Goal: Task Accomplishment & Management: Use online tool/utility

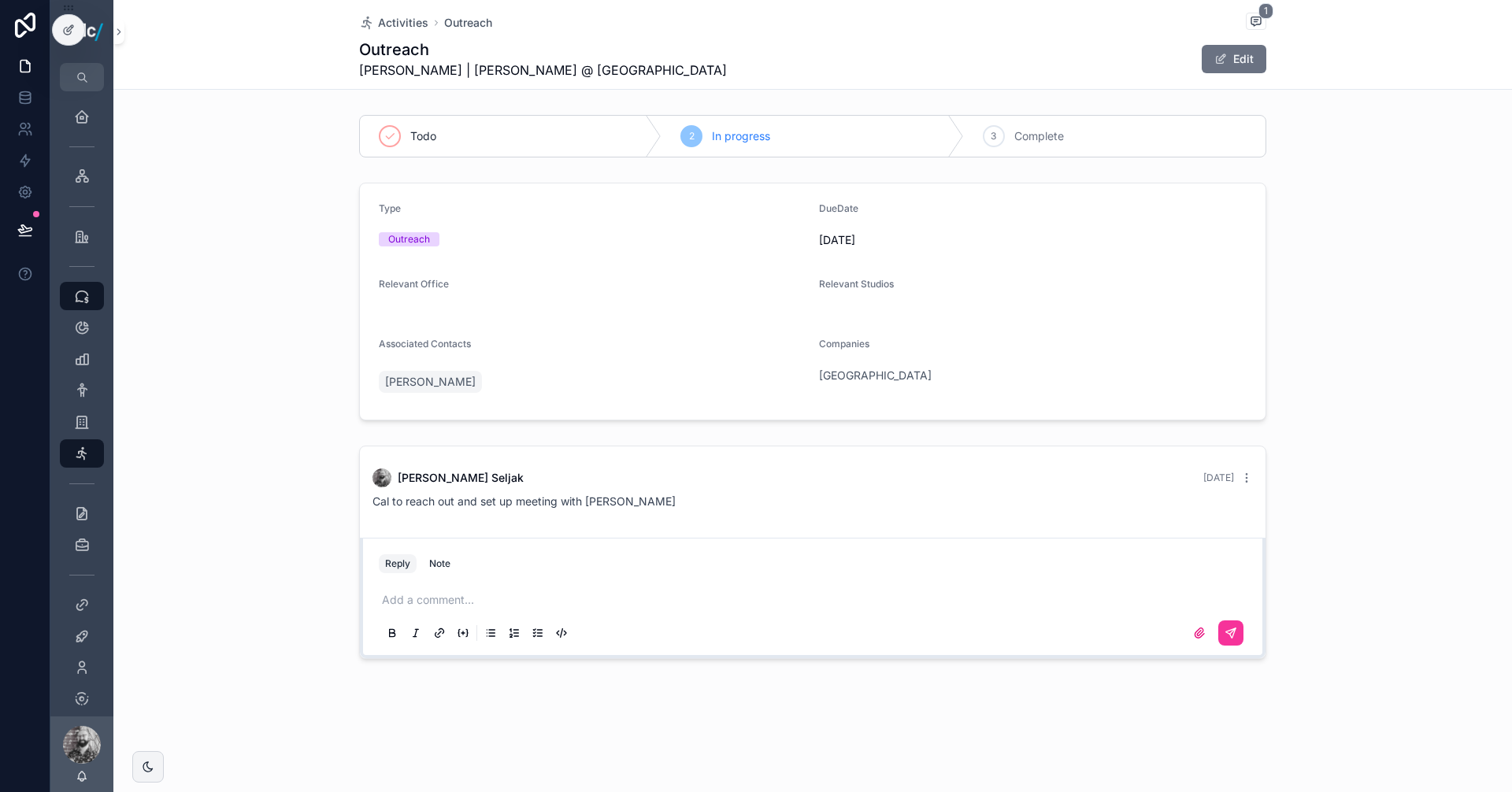
click at [405, 21] on span "Activities" at bounding box center [402, 23] width 50 height 16
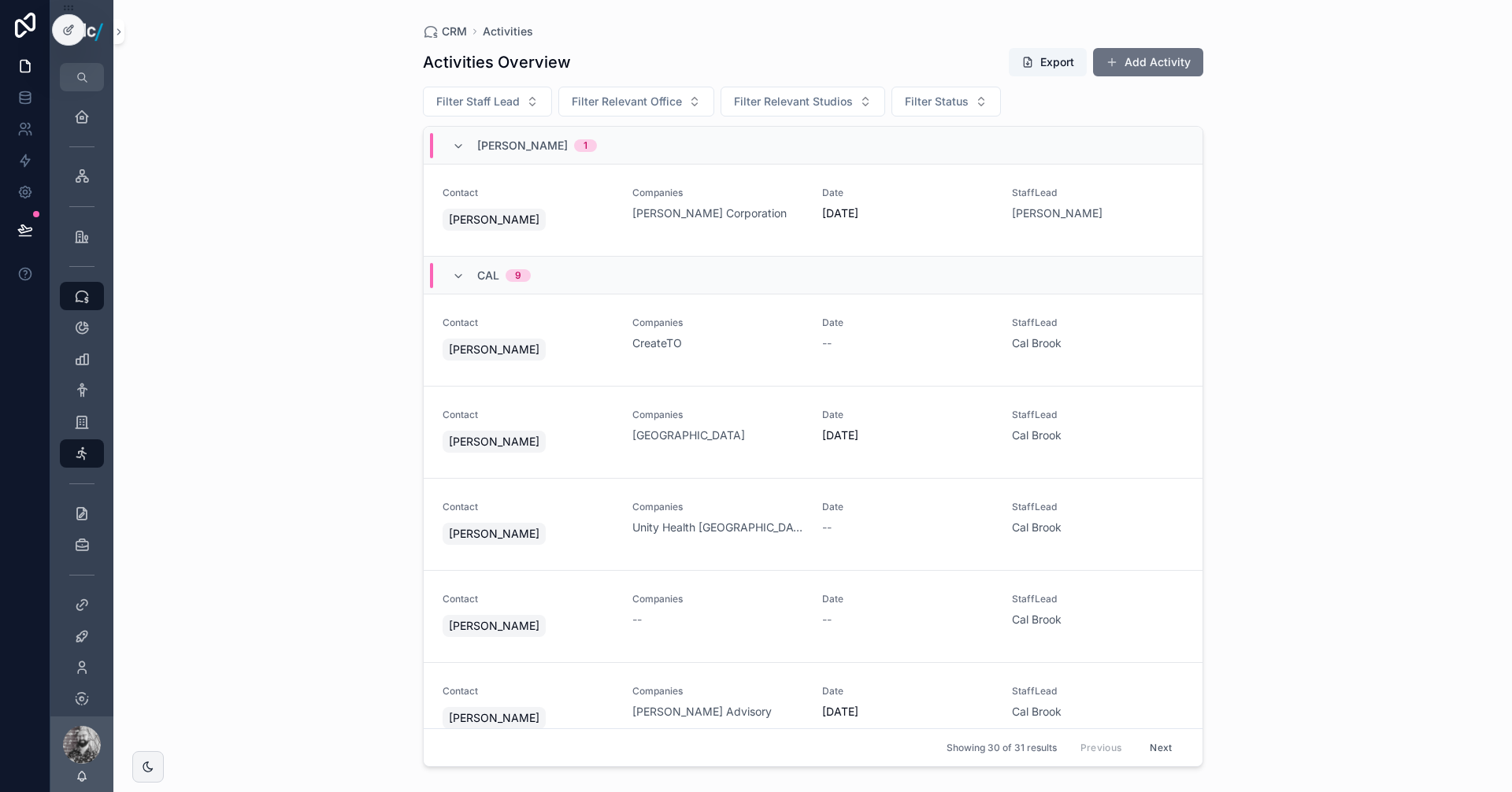
click at [1047, 64] on button "Export" at bounding box center [1047, 62] width 78 height 29
click at [907, 209] on span "[DATE]" at bounding box center [908, 213] width 171 height 16
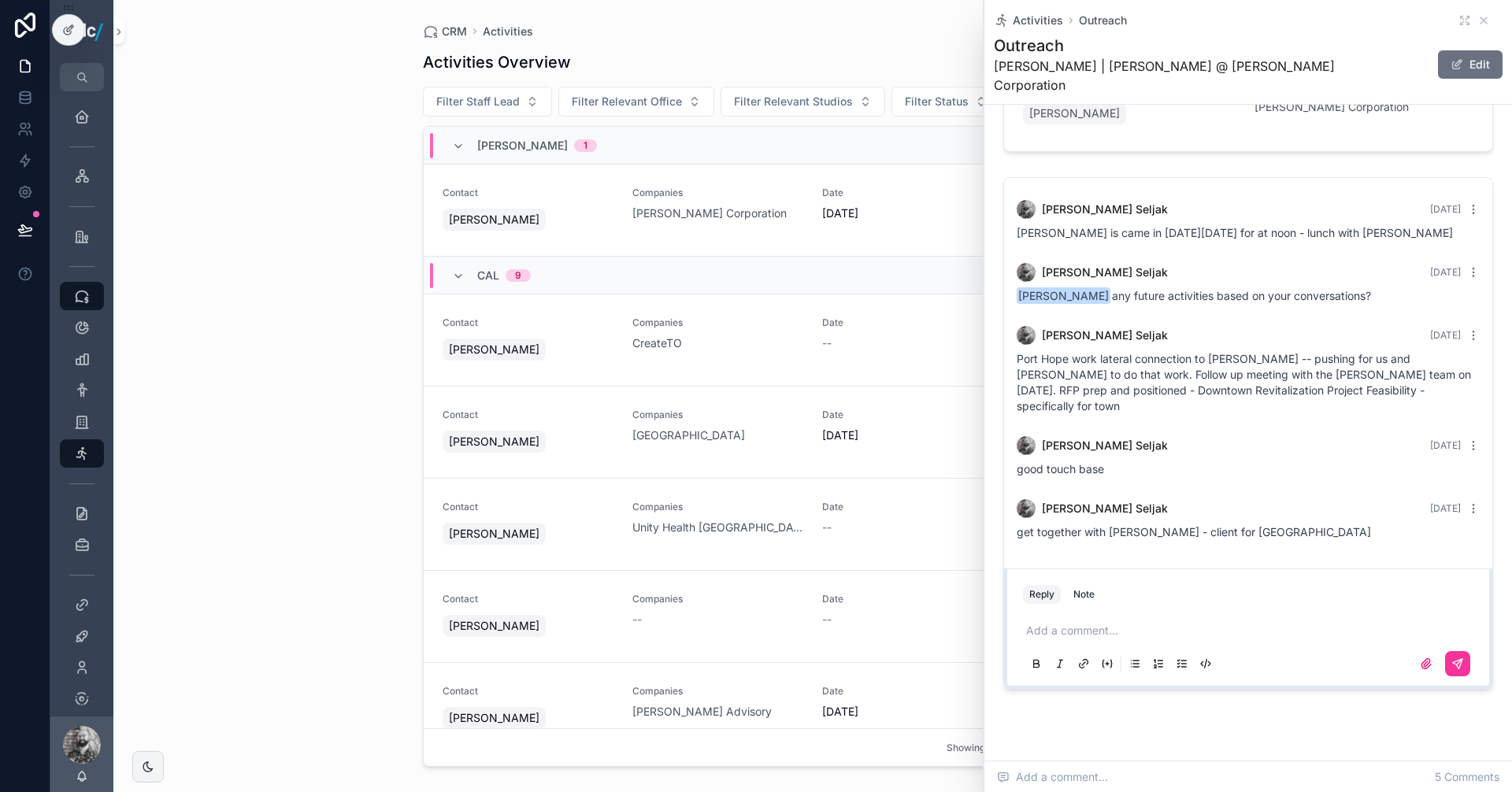
scroll to position [316, 0]
drag, startPoint x: 1308, startPoint y: 494, endPoint x: 1118, endPoint y: 485, distance: 190.2
click at [1118, 488] on div "[PERSON_NAME] [DATE] get together with [PERSON_NAME] - client for [GEOGRAPHIC_D…" at bounding box center [1248, 517] width 482 height 60
click at [1142, 506] on div "[PERSON_NAME] [DATE] get together with [PERSON_NAME] - client for [GEOGRAPHIC_D…" at bounding box center [1248, 517] width 482 height 60
drag, startPoint x: 1140, startPoint y: 495, endPoint x: 992, endPoint y: 499, distance: 148.1
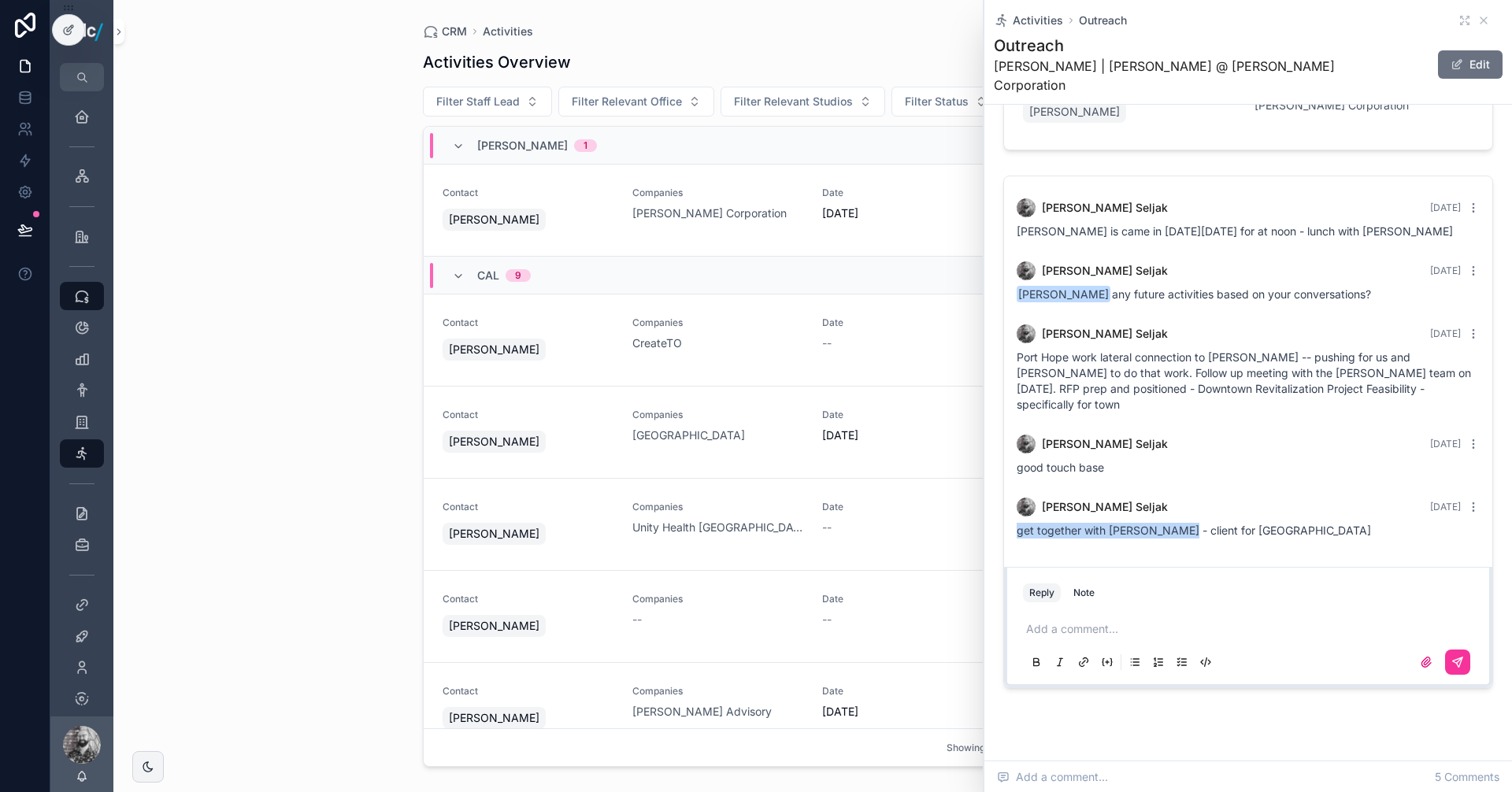
click at [992, 499] on div "Todo In progress 3 Complete Type Outreach DueDate [DATE] Relevant Office [GEOGR…" at bounding box center [1248, 250] width 528 height 887
copy span "get together with [PERSON_NAME]"
click at [592, 372] on link "Contact [PERSON_NAME] Companies CreateTO Date -- StaffLead [GEOGRAPHIC_DATA]" at bounding box center [813, 340] width 778 height 92
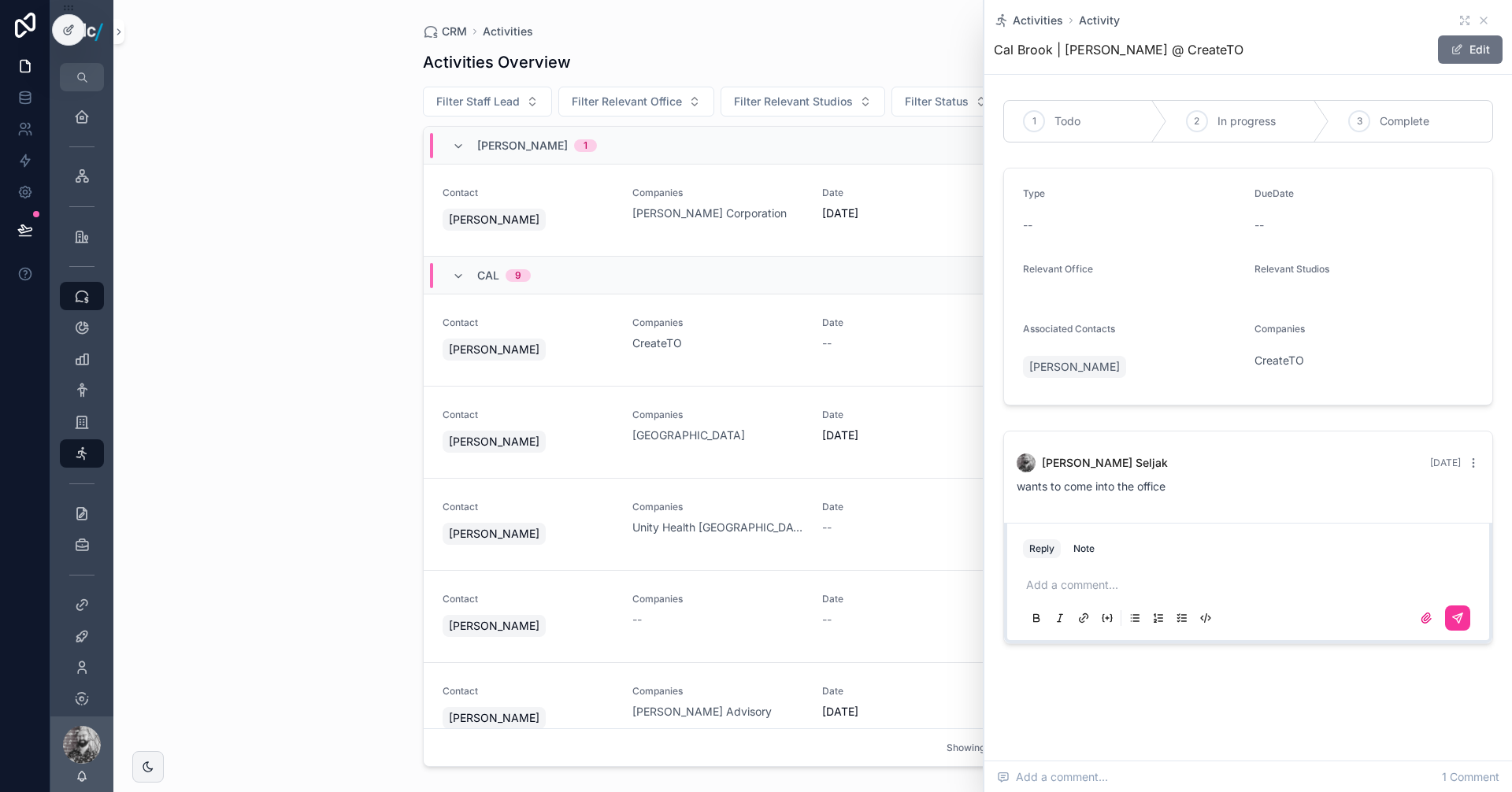
click at [560, 433] on div "[PERSON_NAME]" at bounding box center [528, 442] width 171 height 29
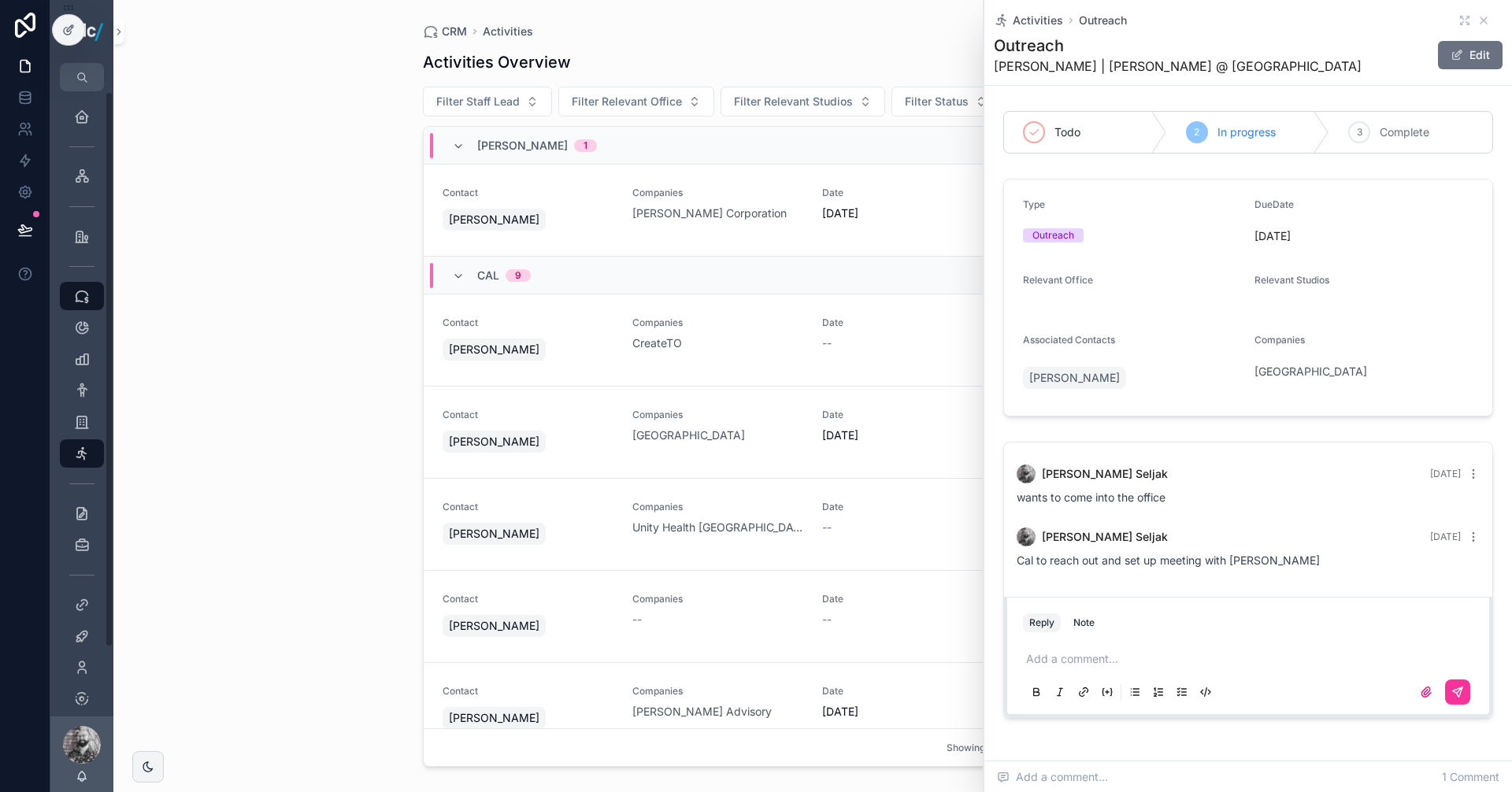
click at [846, 470] on link "Contact [PERSON_NAME] Companies [GEOGRAPHIC_DATA] Date [DATE] StaffLead [GEOGRA…" at bounding box center [813, 432] width 778 height 92
click at [994, 521] on div "[PERSON_NAME] [DATE] wants to come into the office [PERSON_NAME] [DATE] Cal to …" at bounding box center [1248, 580] width 509 height 289
click at [921, 524] on div "--" at bounding box center [908, 528] width 171 height 16
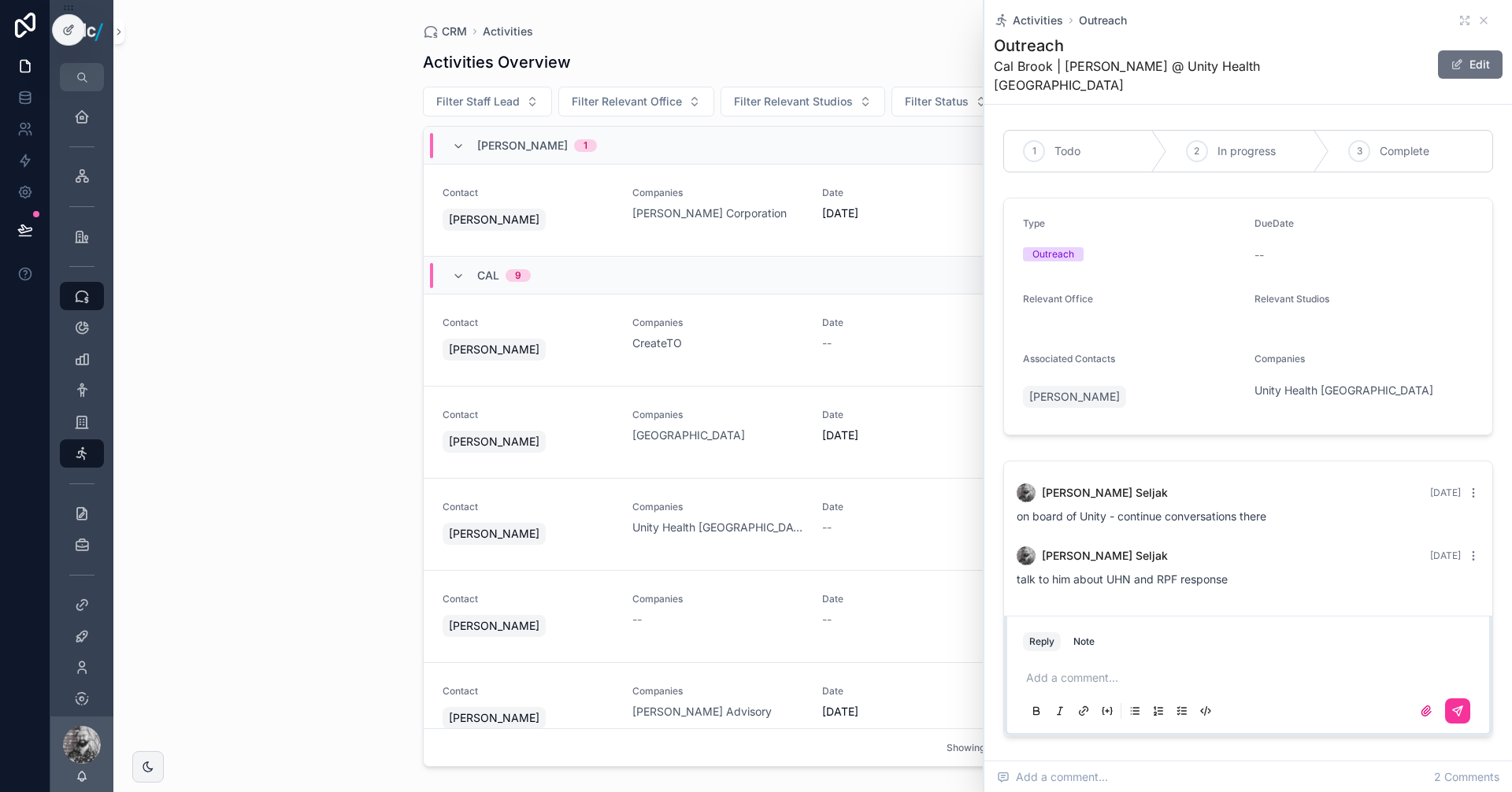
click at [1043, 21] on span "Activities" at bounding box center [1037, 21] width 50 height 16
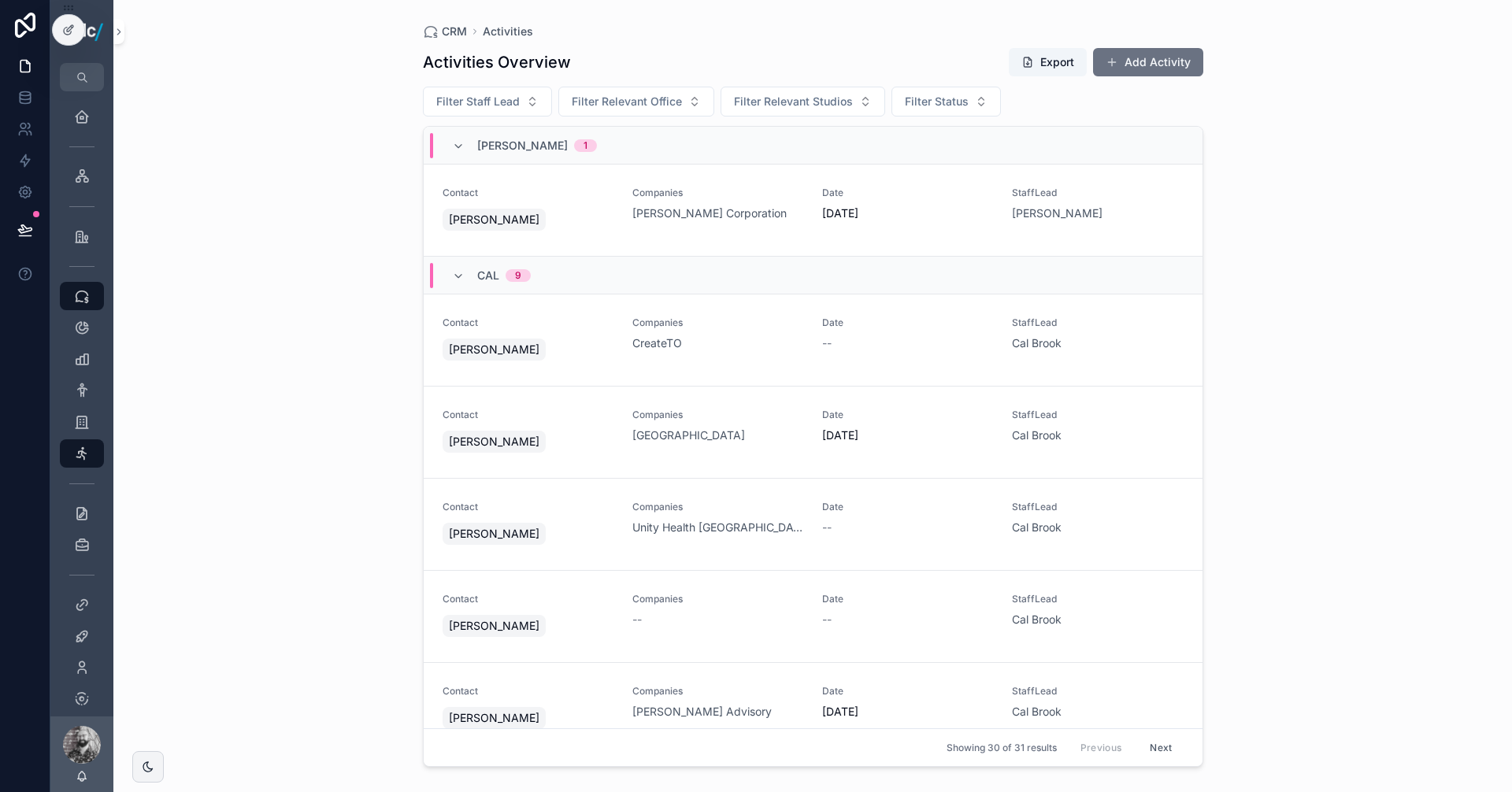
click at [725, 612] on div "--" at bounding box center [718, 620] width 171 height 16
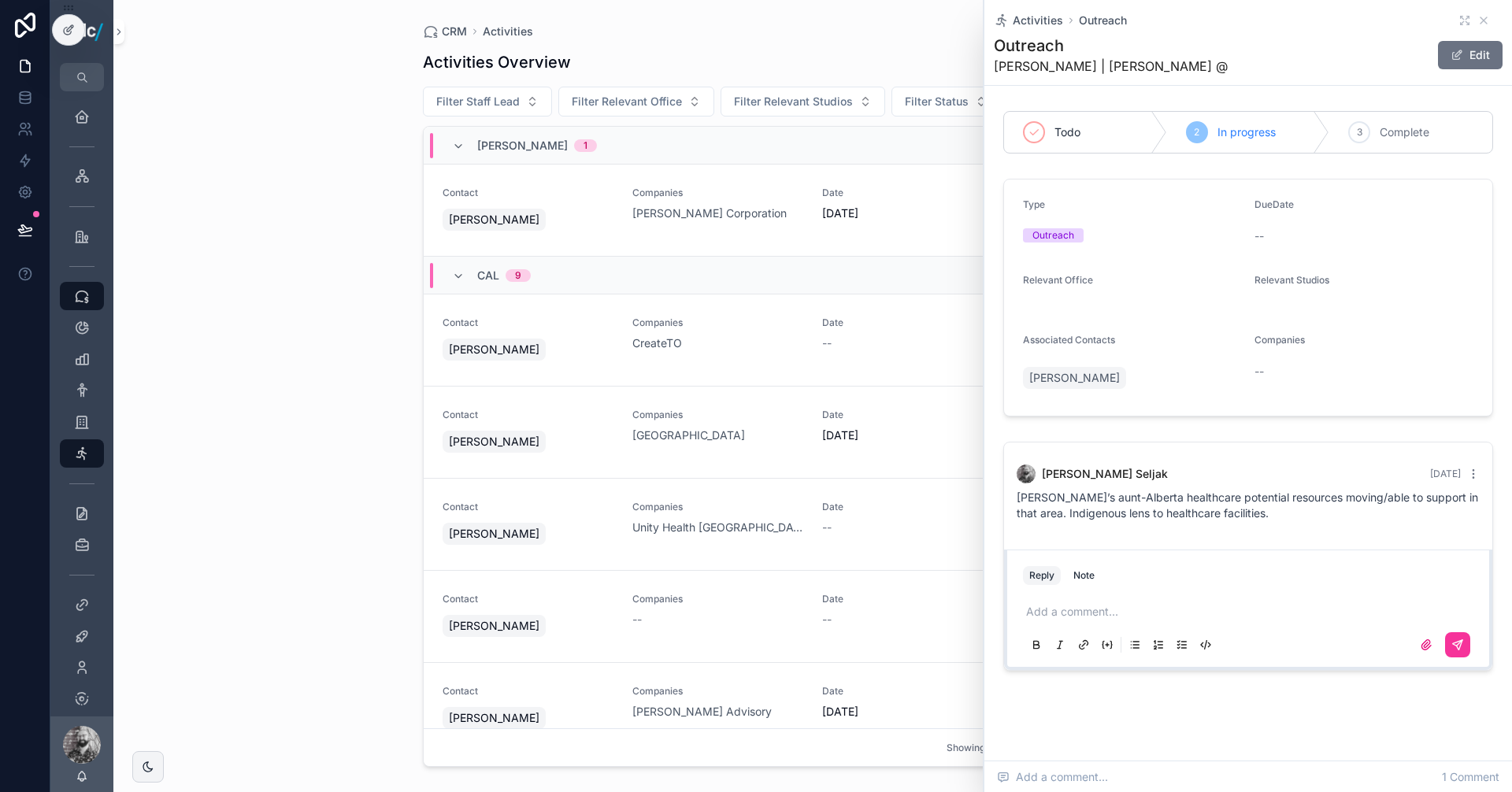
click at [568, 630] on div "[PERSON_NAME]" at bounding box center [528, 626] width 171 height 29
click at [564, 691] on span "Contact" at bounding box center [528, 691] width 171 height 13
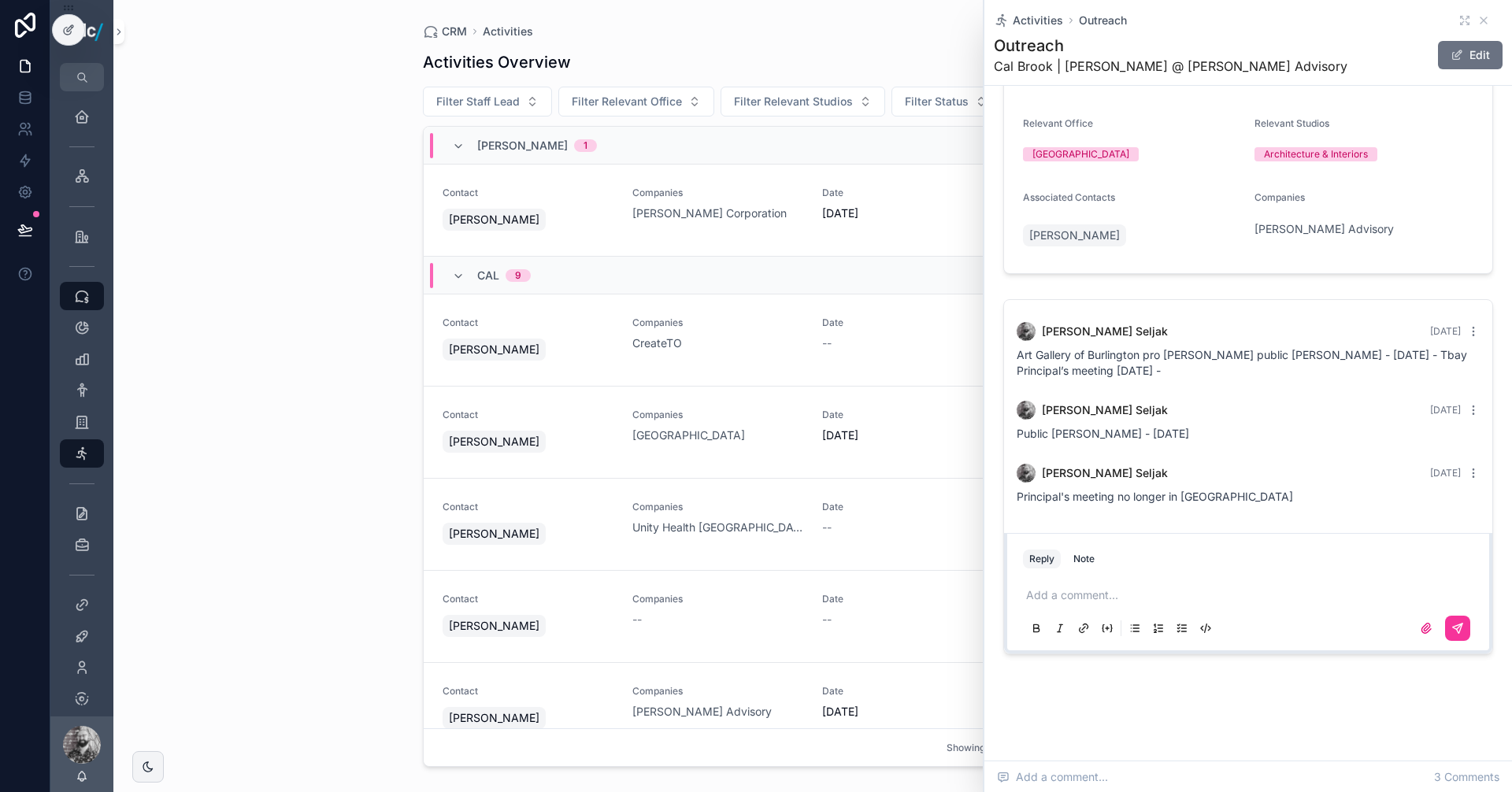
scroll to position [157, 0]
click at [1047, 18] on span "Activities" at bounding box center [1037, 21] width 50 height 16
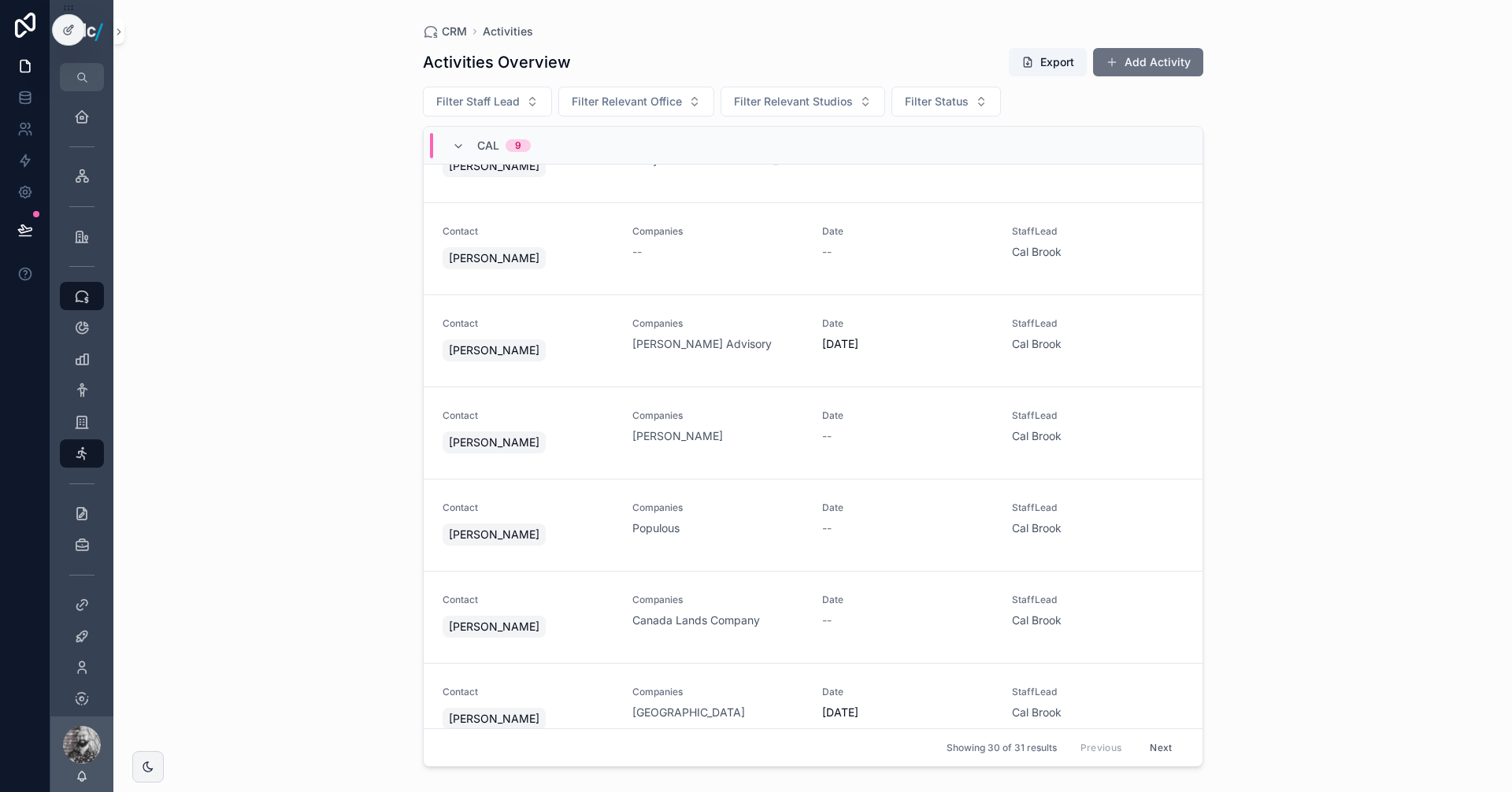
scroll to position [473, 0]
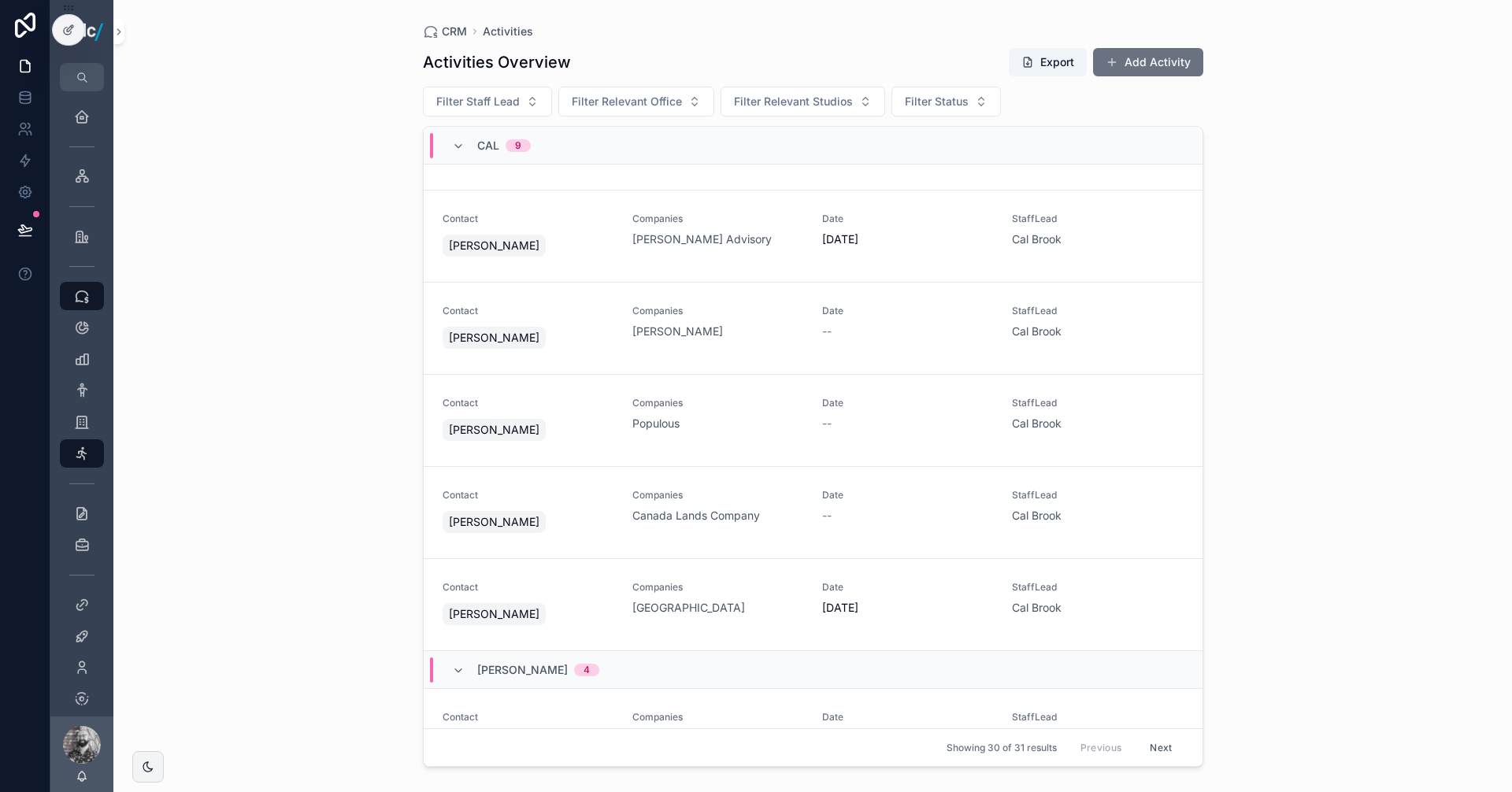
click at [881, 326] on div "--" at bounding box center [908, 331] width 171 height 16
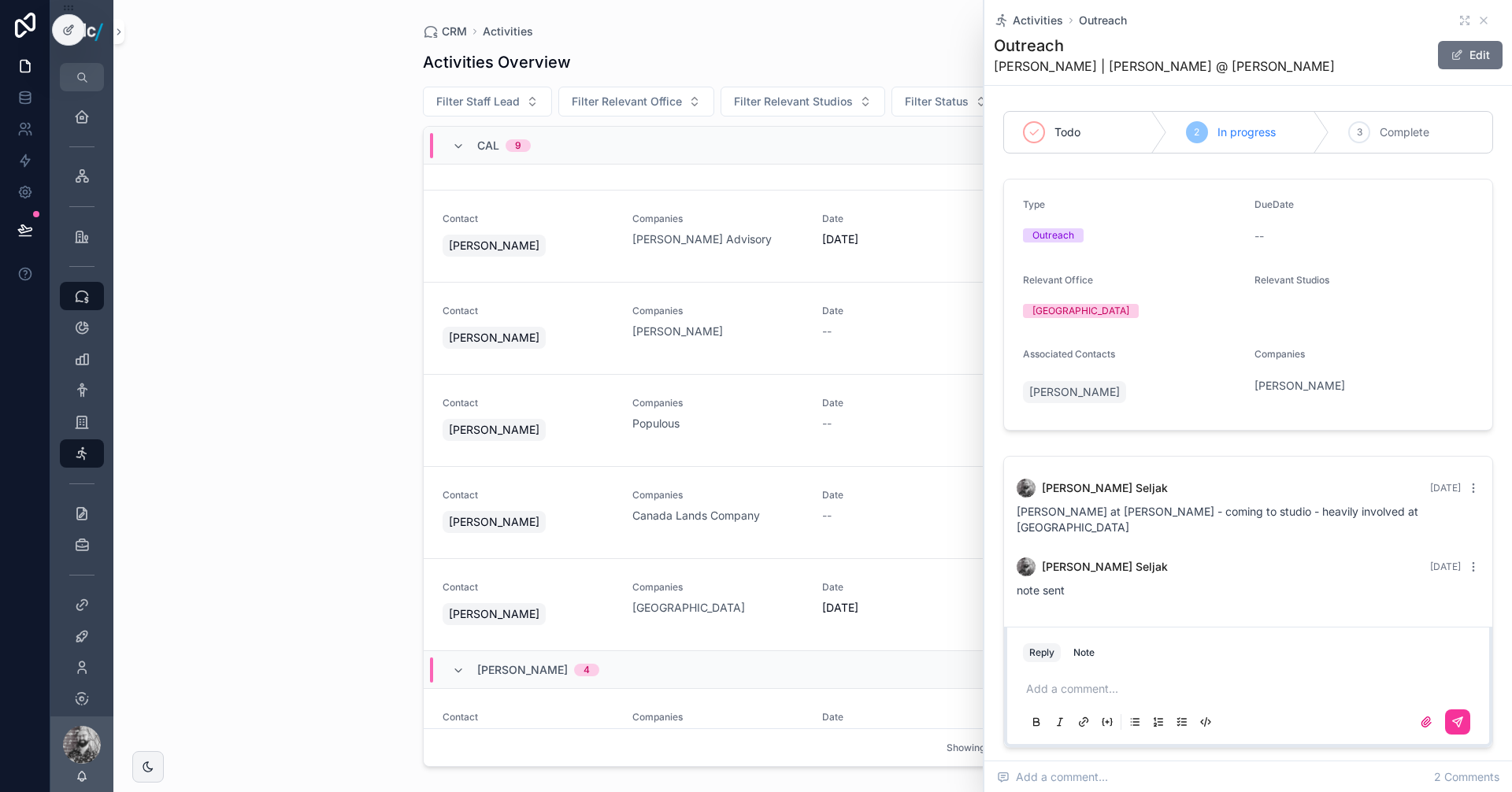
click at [463, 28] on span "CRM" at bounding box center [454, 32] width 26 height 16
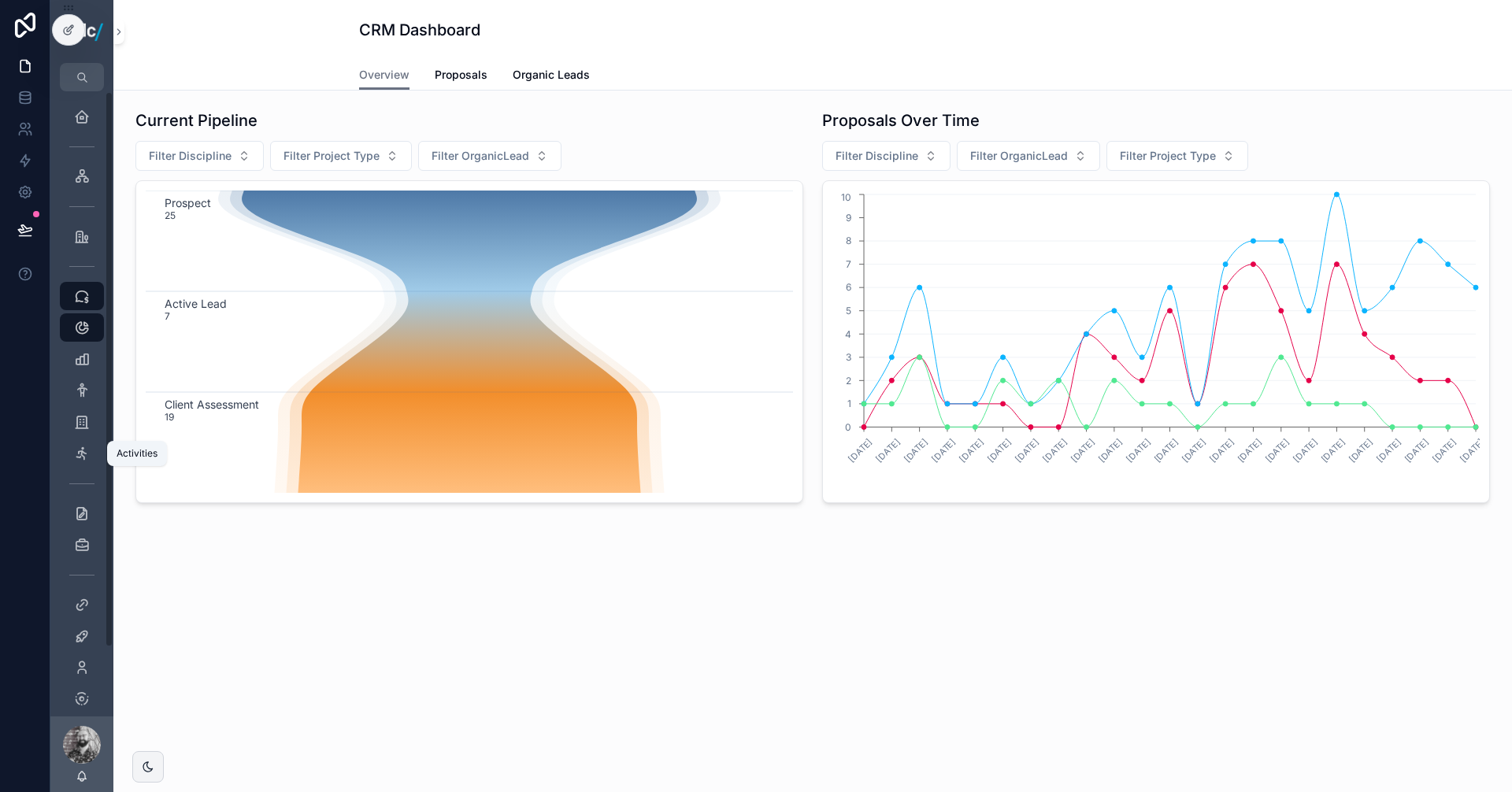
click at [83, 449] on icon "scrollable content" at bounding box center [82, 453] width 16 height 16
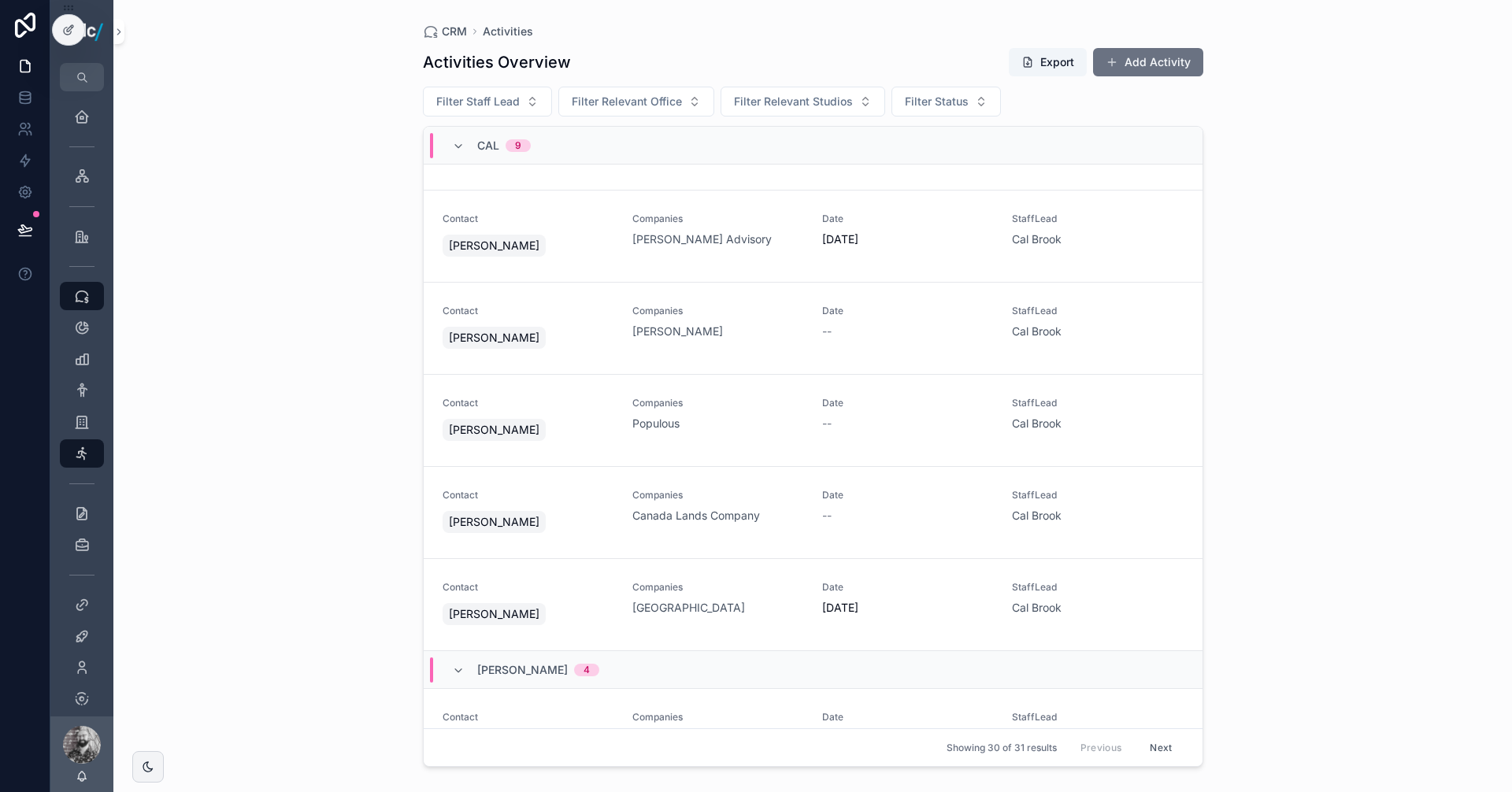
scroll to position [394, 0]
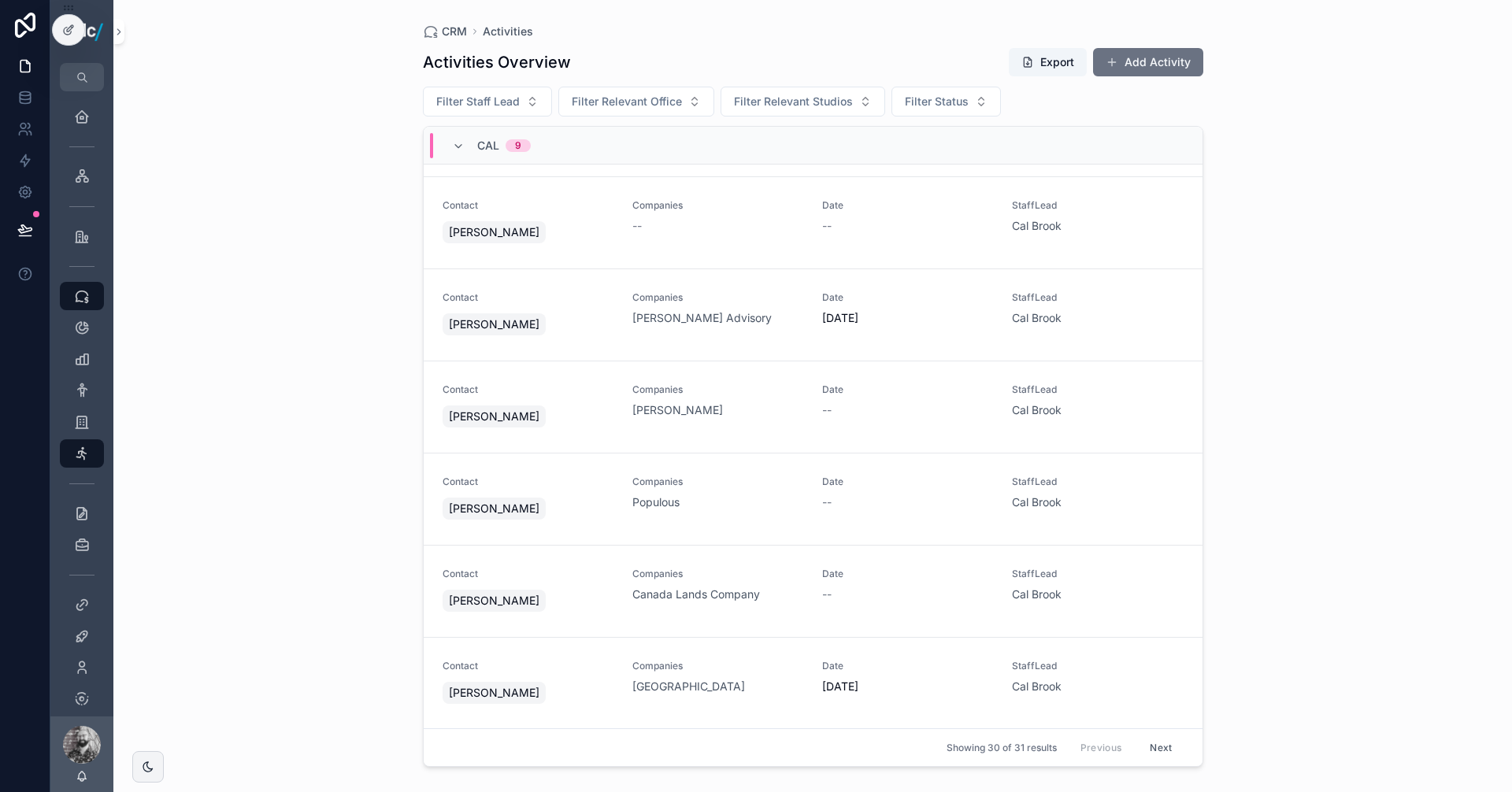
click at [760, 567] on link "Contact [PERSON_NAME] Companies Canada Lands Company Date -- StaffLead [GEOGRAP…" at bounding box center [813, 591] width 778 height 92
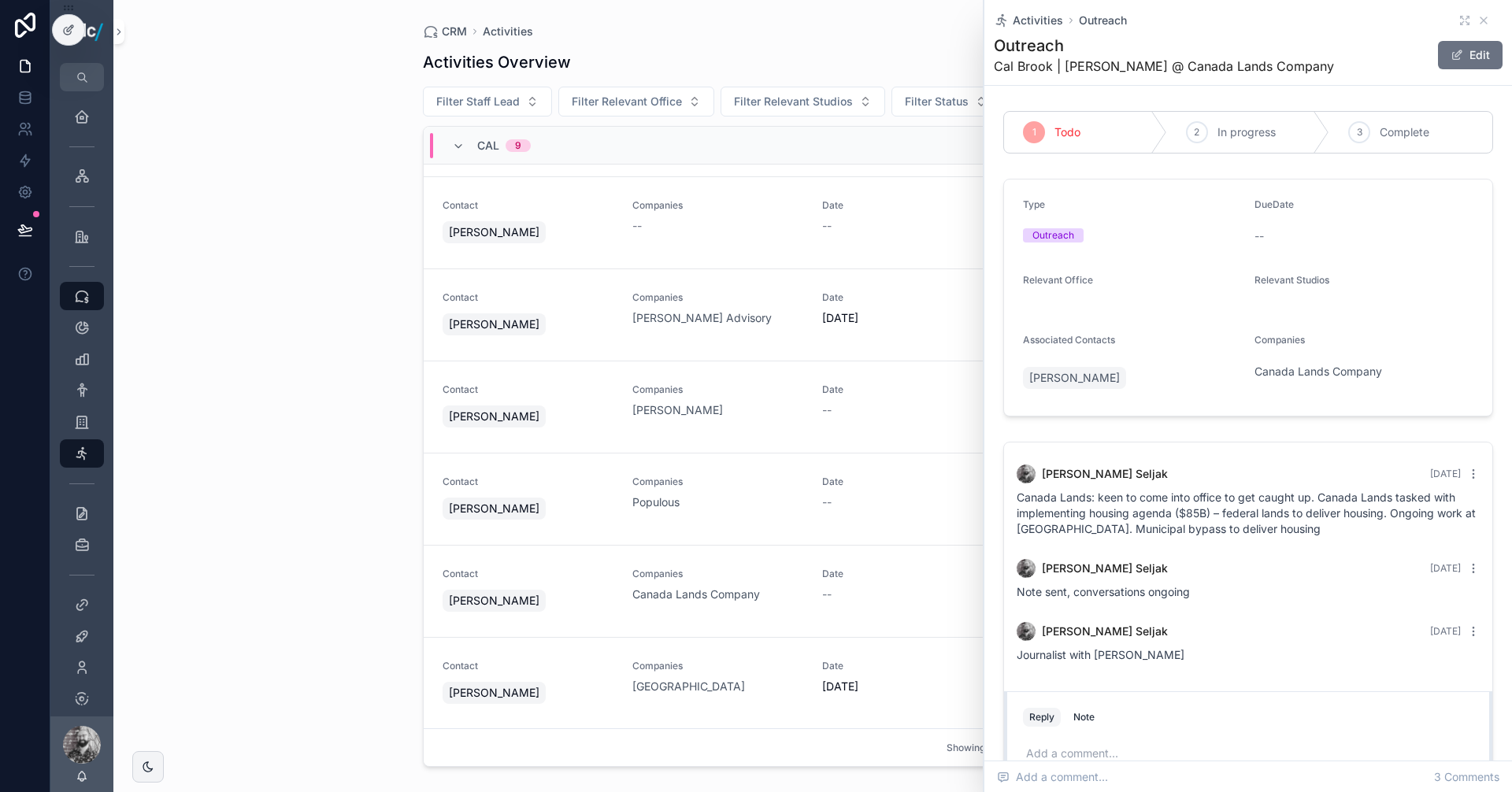
scroll to position [79, 0]
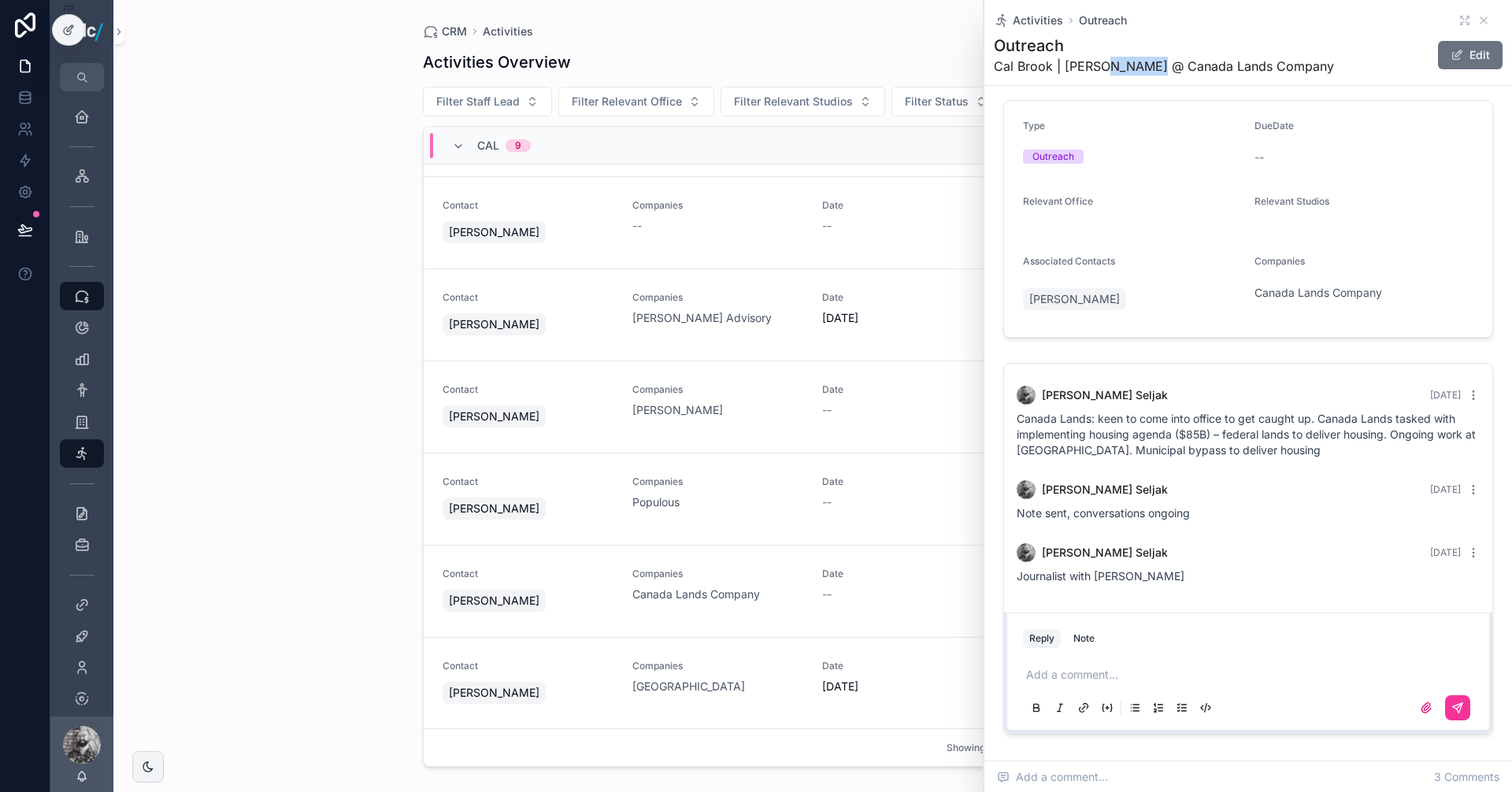
drag, startPoint x: 1147, startPoint y: 65, endPoint x: 1104, endPoint y: 67, distance: 43.0
click at [1104, 67] on span "Cal Brook | [PERSON_NAME] @ Canada Lands Company" at bounding box center [1164, 66] width 340 height 19
copy span "[PERSON_NAME]"
click at [702, 678] on div "Companies [GEOGRAPHIC_DATA]" at bounding box center [718, 676] width 171 height 34
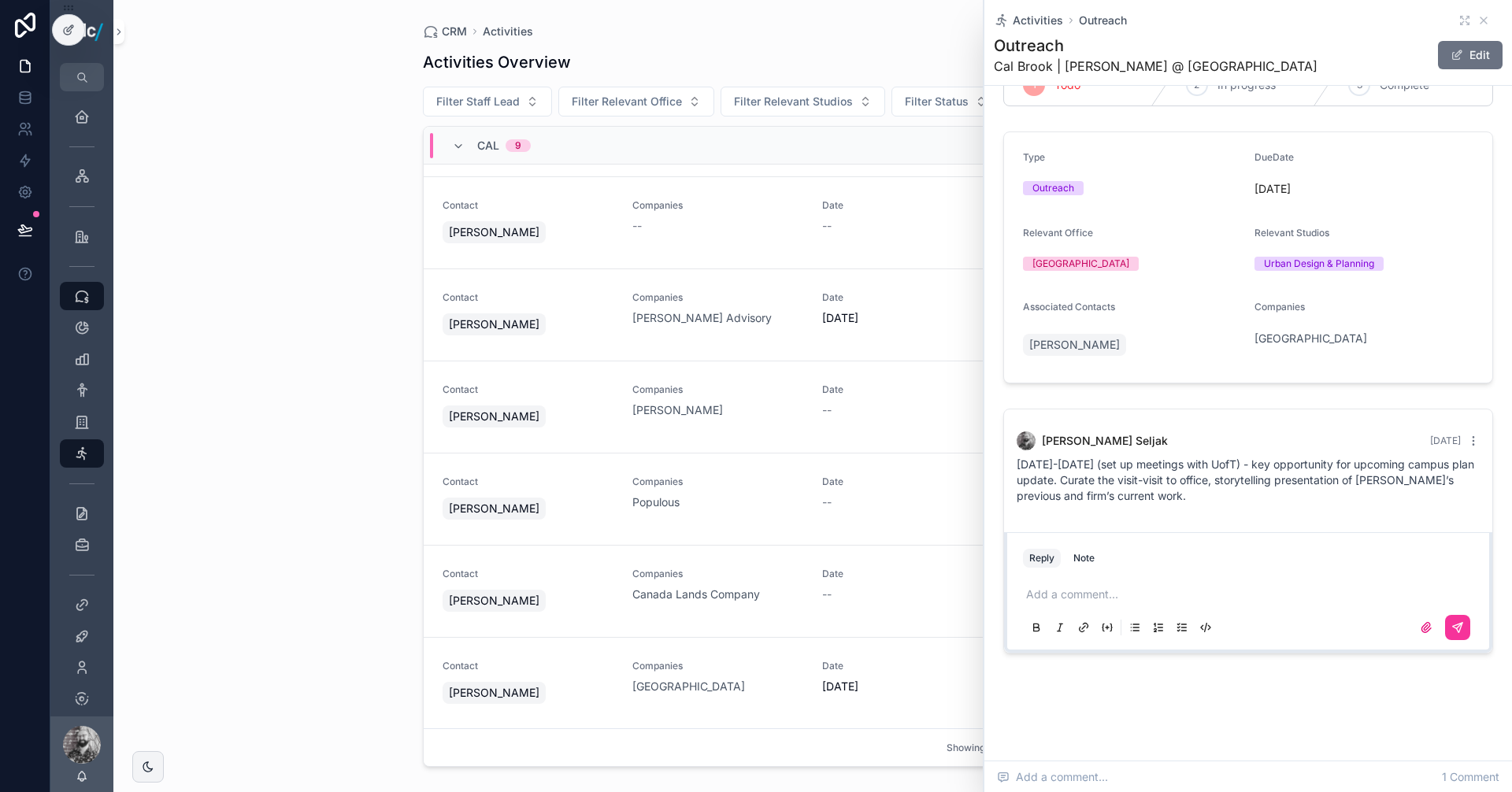
scroll to position [47, 0]
drag, startPoint x: 257, startPoint y: 287, endPoint x: 256, endPoint y: 278, distance: 9.1
click at [257, 287] on div "CRM Activities Activities Overview Export Add Activity Filter Staff Lead Filter…" at bounding box center [812, 396] width 1398 height 792
click at [455, 25] on div "CRM Activities Activities Overview Export Add Activity Filter Staff Lead Filter…" at bounding box center [813, 386] width 805 height 773
click at [457, 27] on span "CRM" at bounding box center [454, 32] width 26 height 16
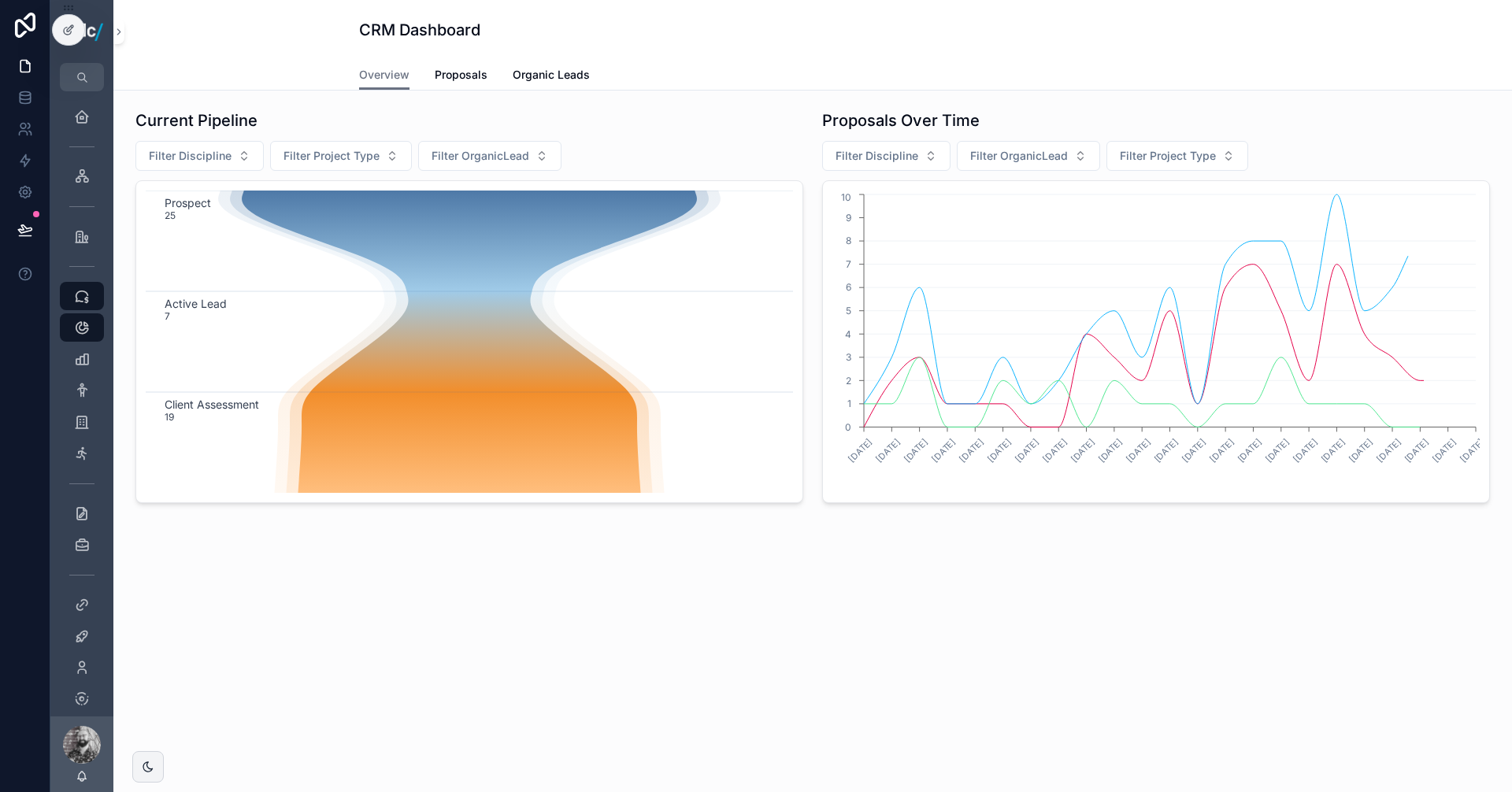
click at [566, 76] on span "Organic Leads" at bounding box center [551, 75] width 77 height 16
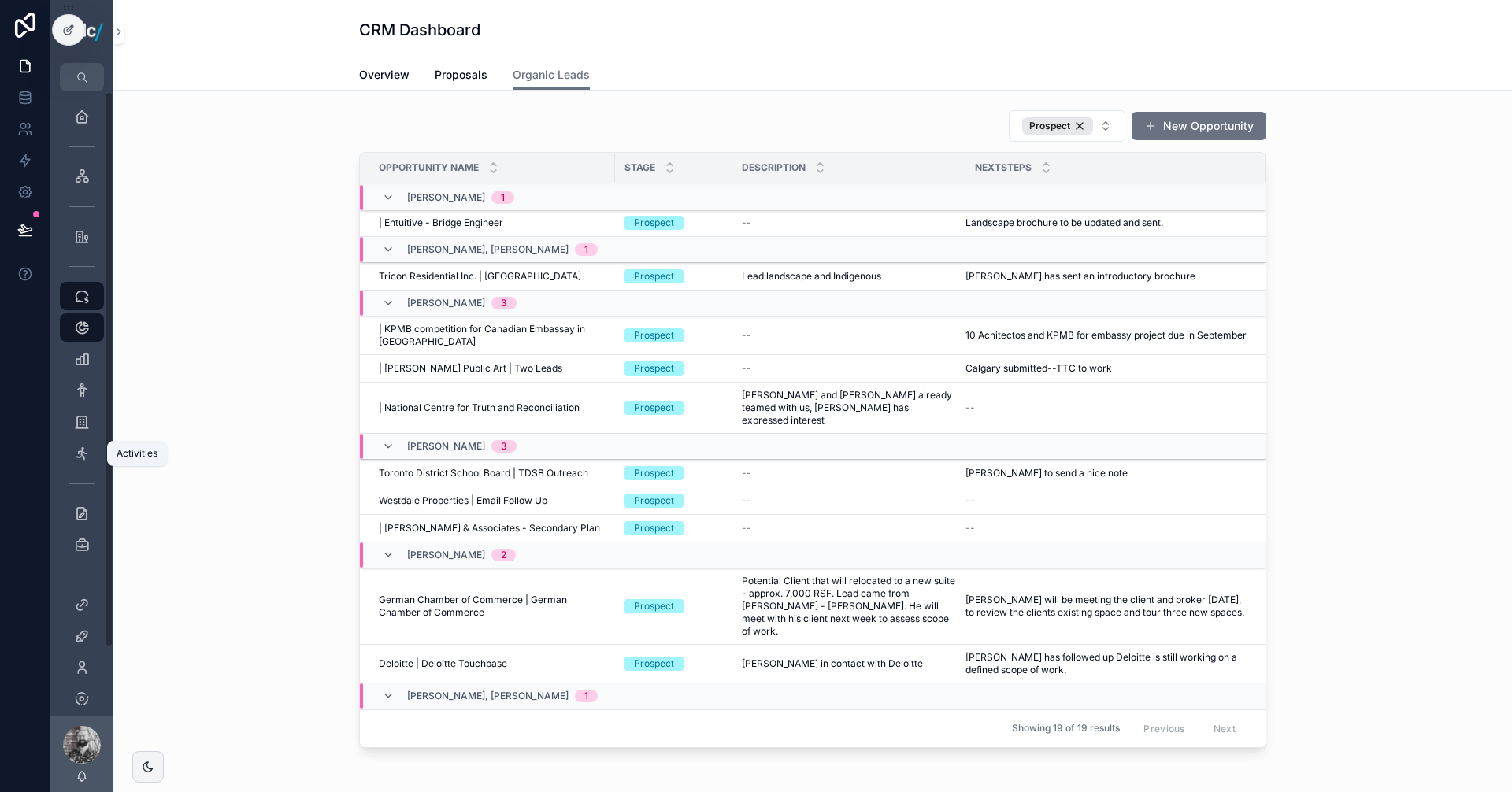
click at [80, 448] on icon "scrollable content" at bounding box center [82, 453] width 16 height 16
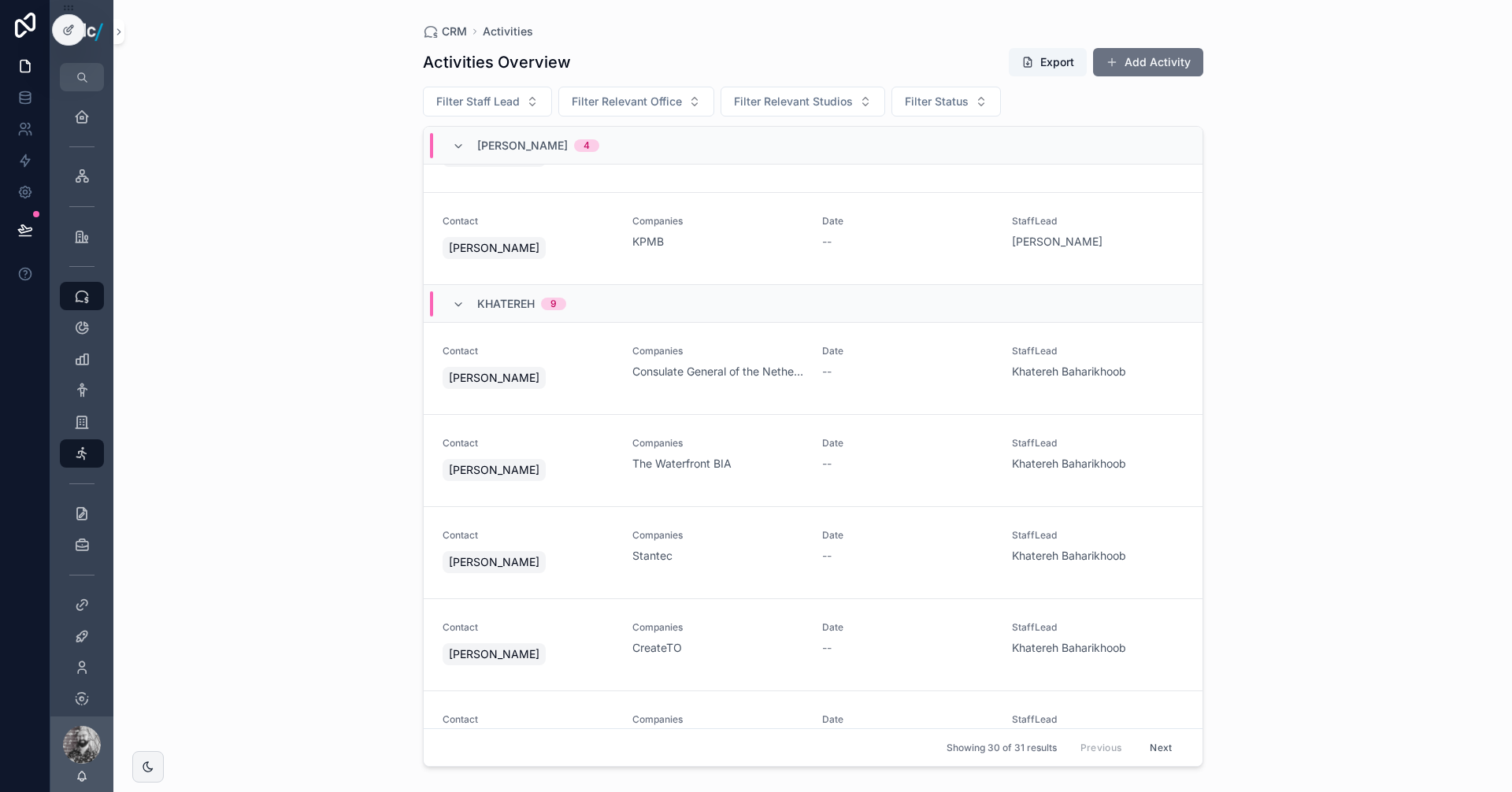
scroll to position [1141, 0]
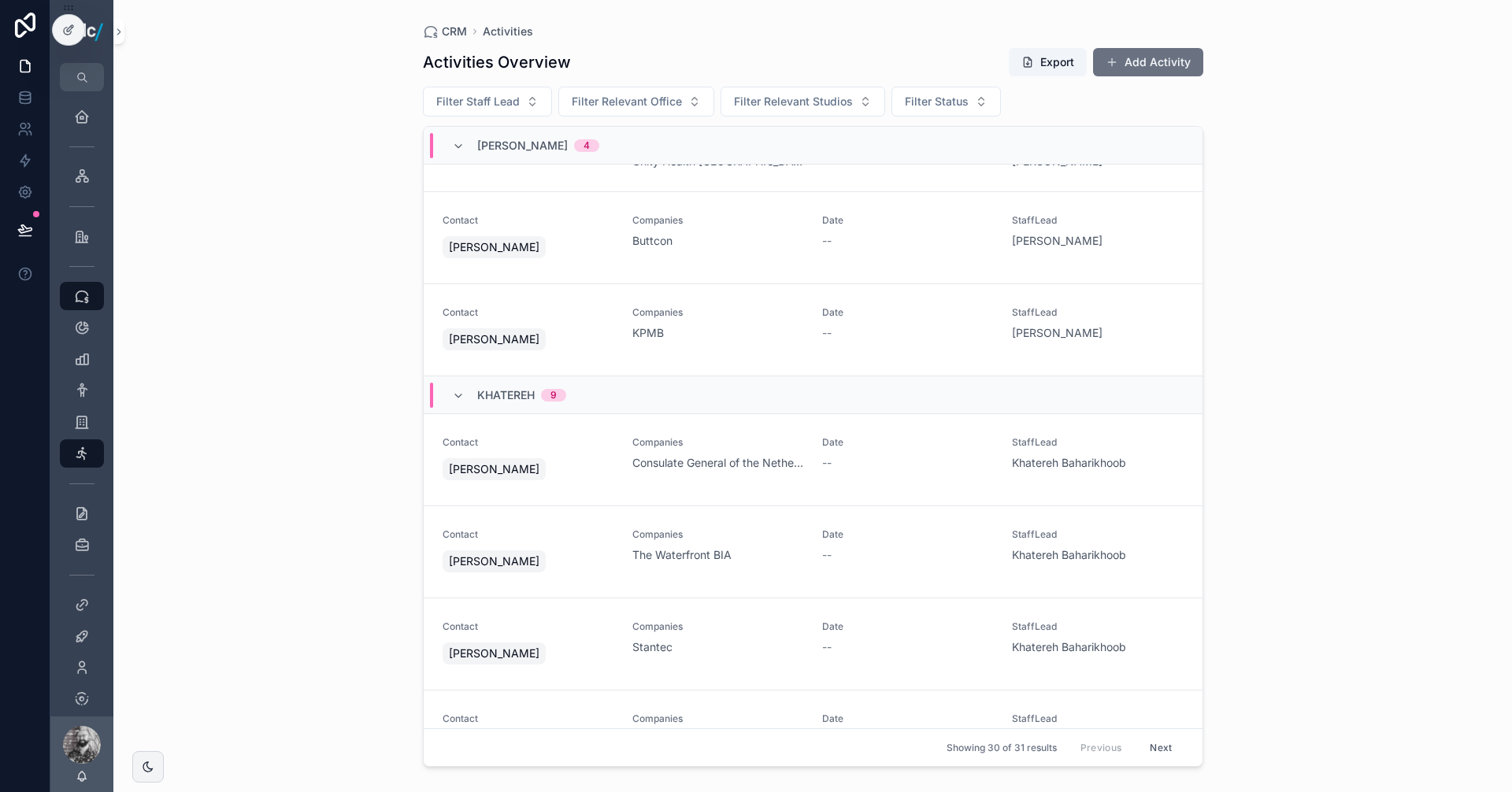
click at [892, 462] on div "--" at bounding box center [908, 463] width 171 height 16
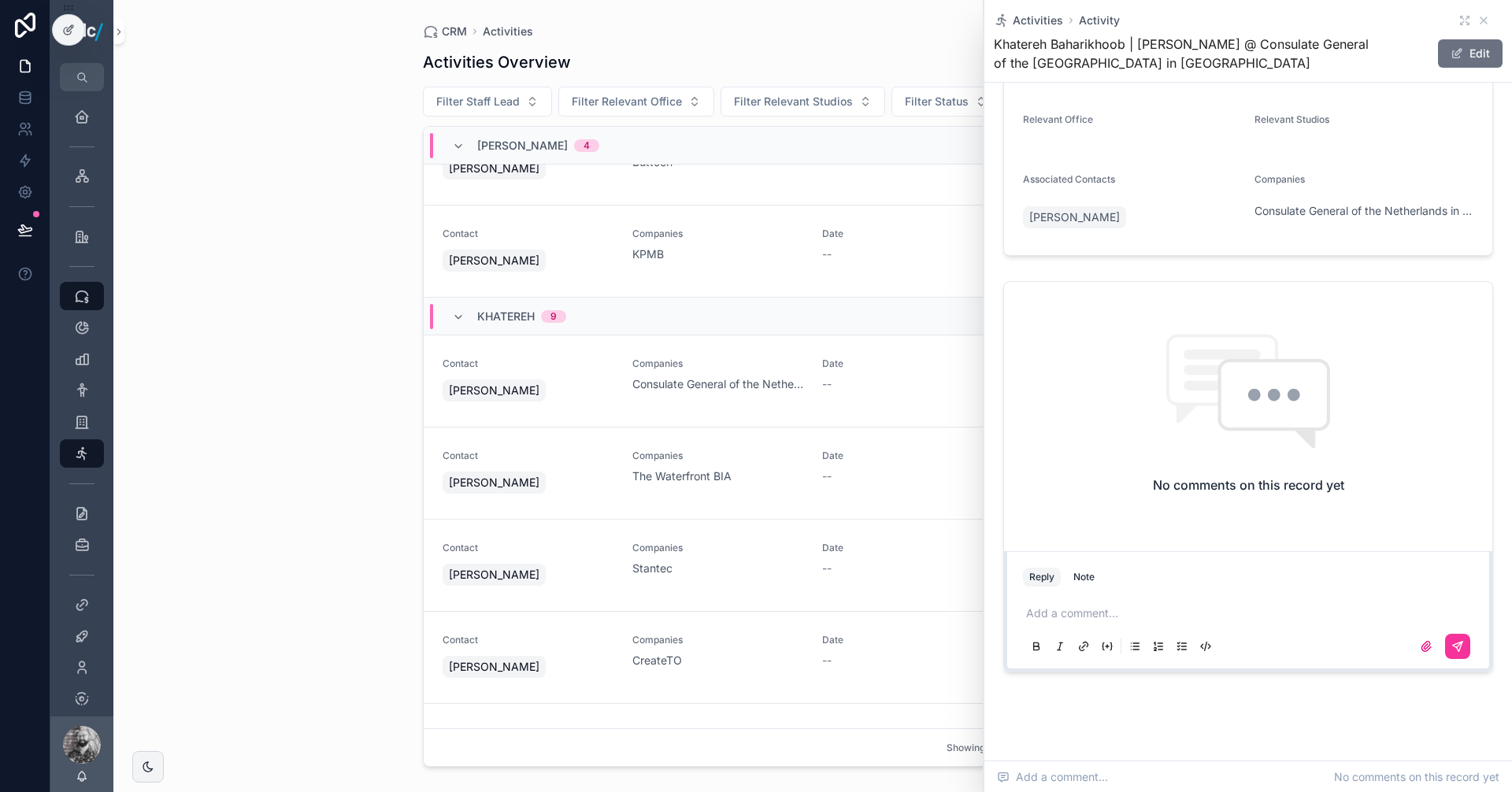
scroll to position [176, 0]
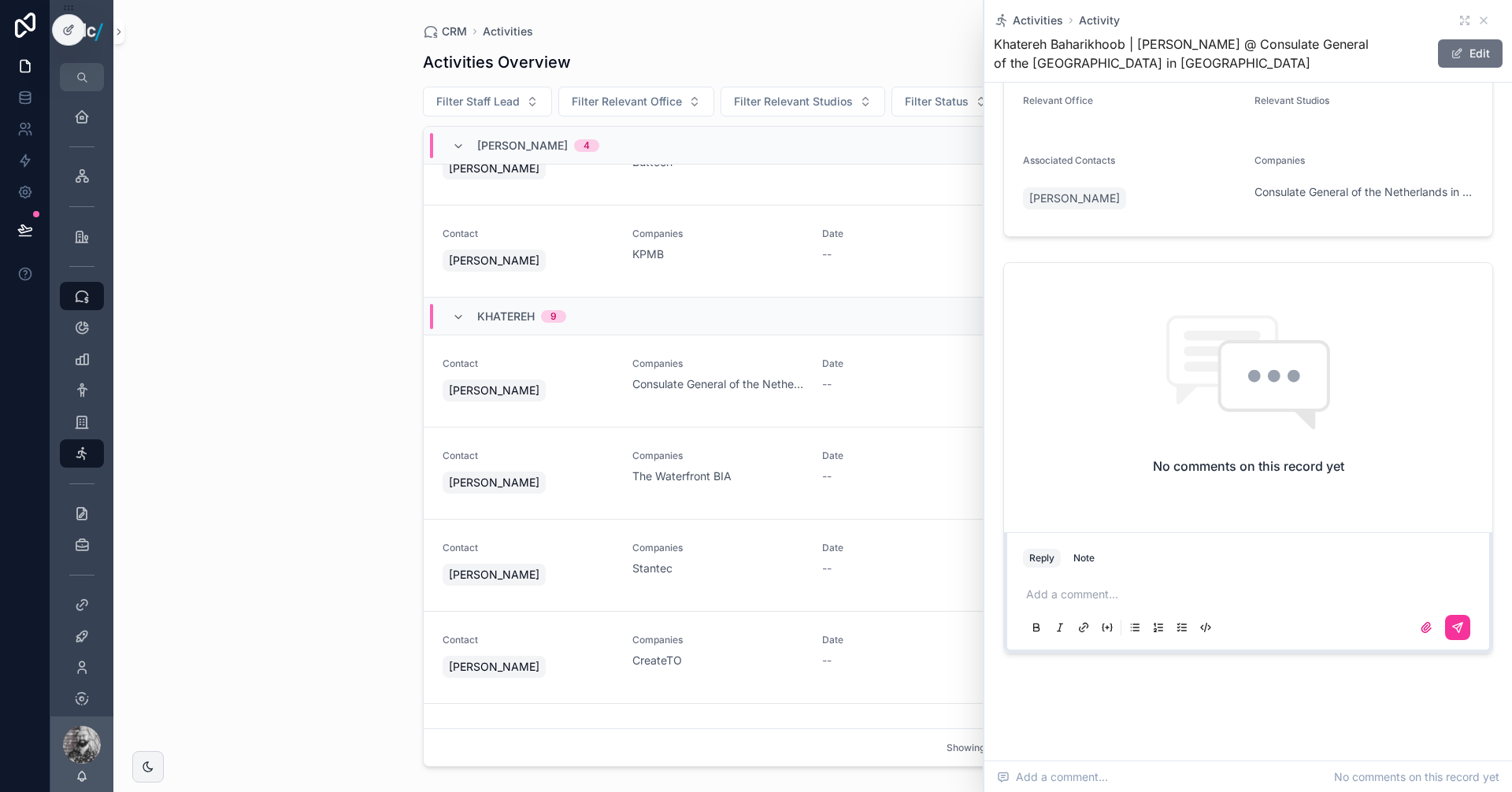
click at [878, 473] on div "--" at bounding box center [908, 477] width 171 height 16
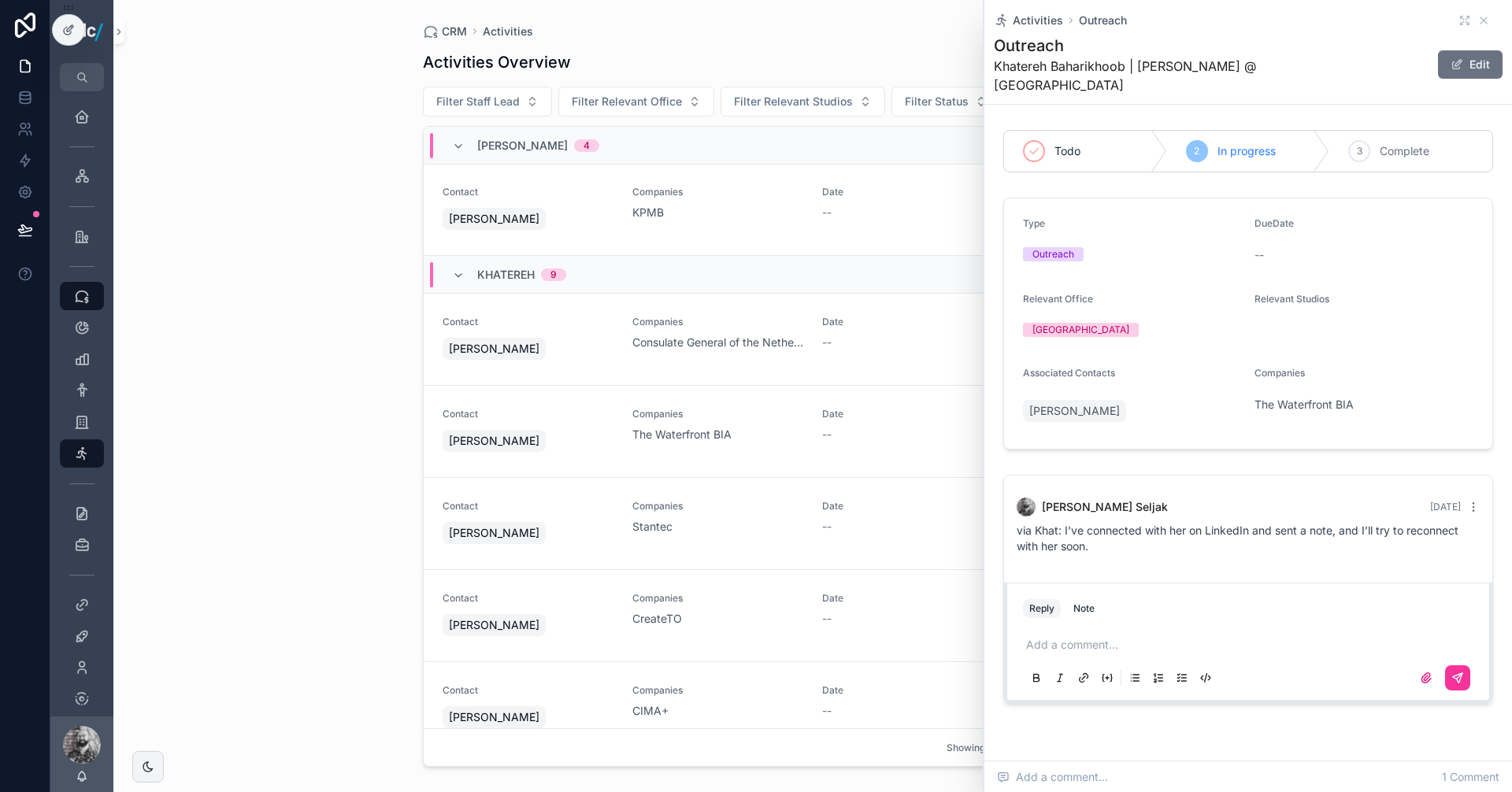
scroll to position [1336, 0]
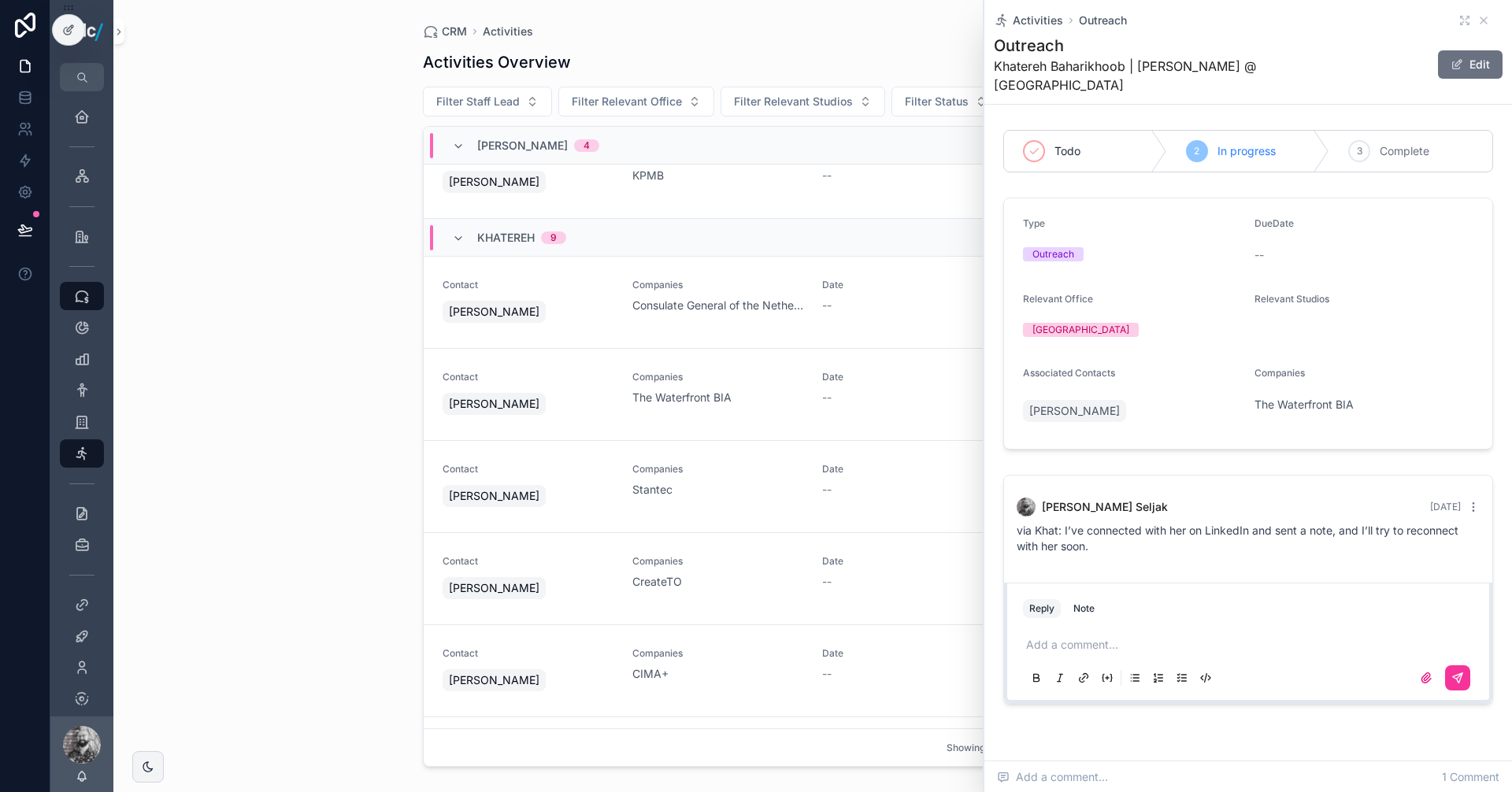
click at [902, 481] on div "Date --" at bounding box center [908, 480] width 171 height 34
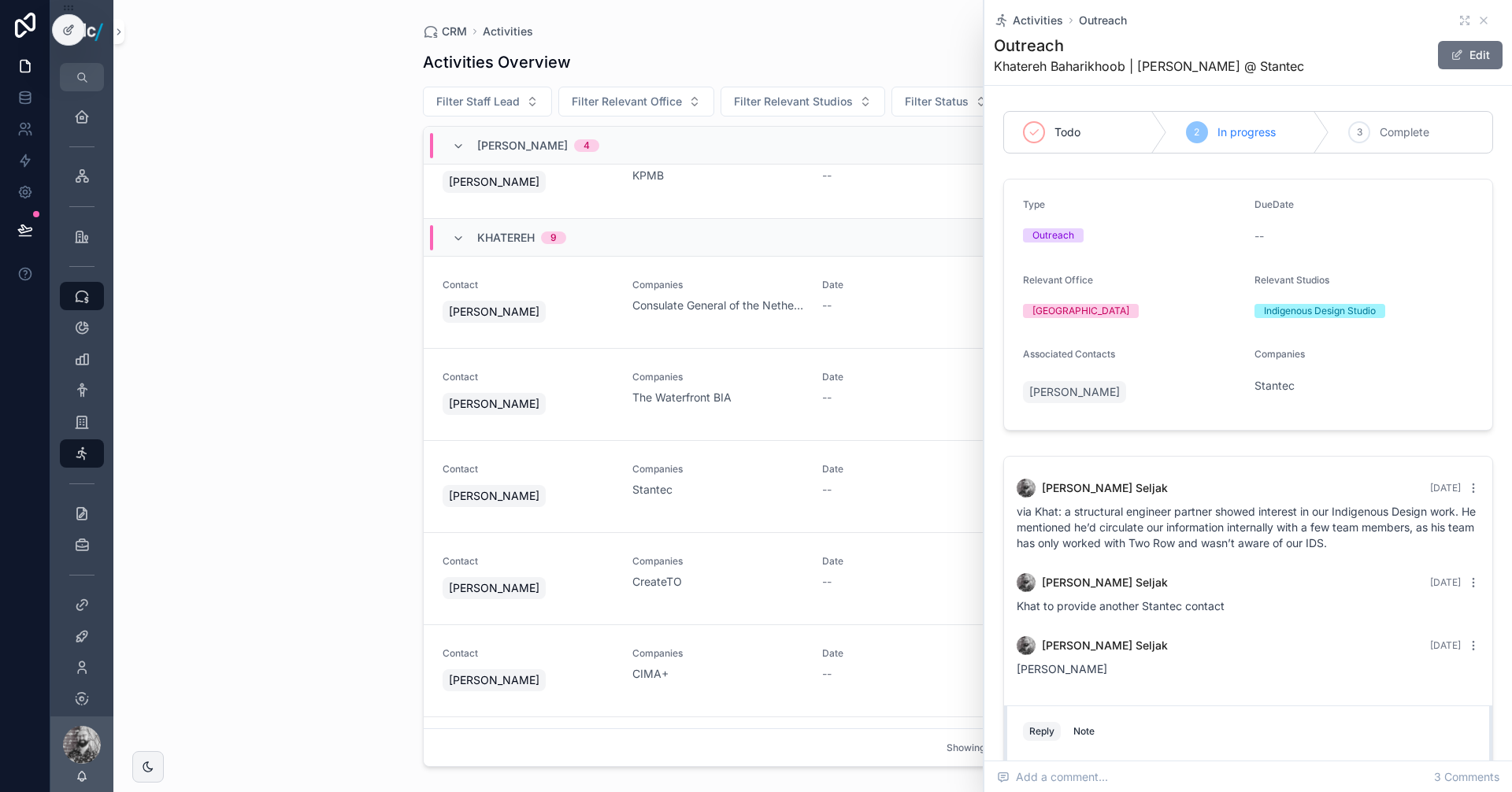
drag, startPoint x: 1039, startPoint y: 21, endPoint x: 988, endPoint y: 100, distance: 94.0
click at [1039, 21] on span "Activities" at bounding box center [1037, 21] width 50 height 16
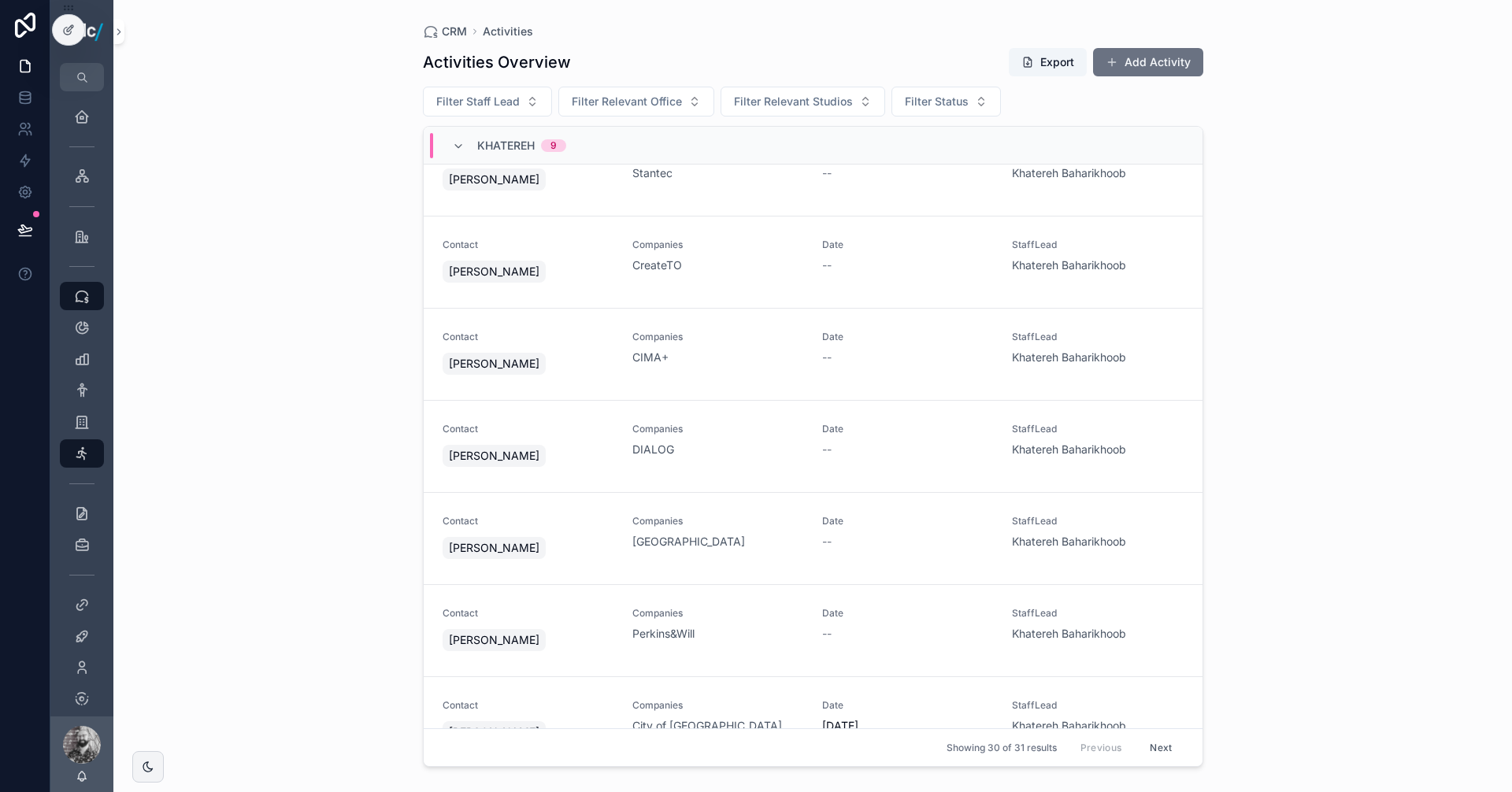
scroll to position [1730, 0]
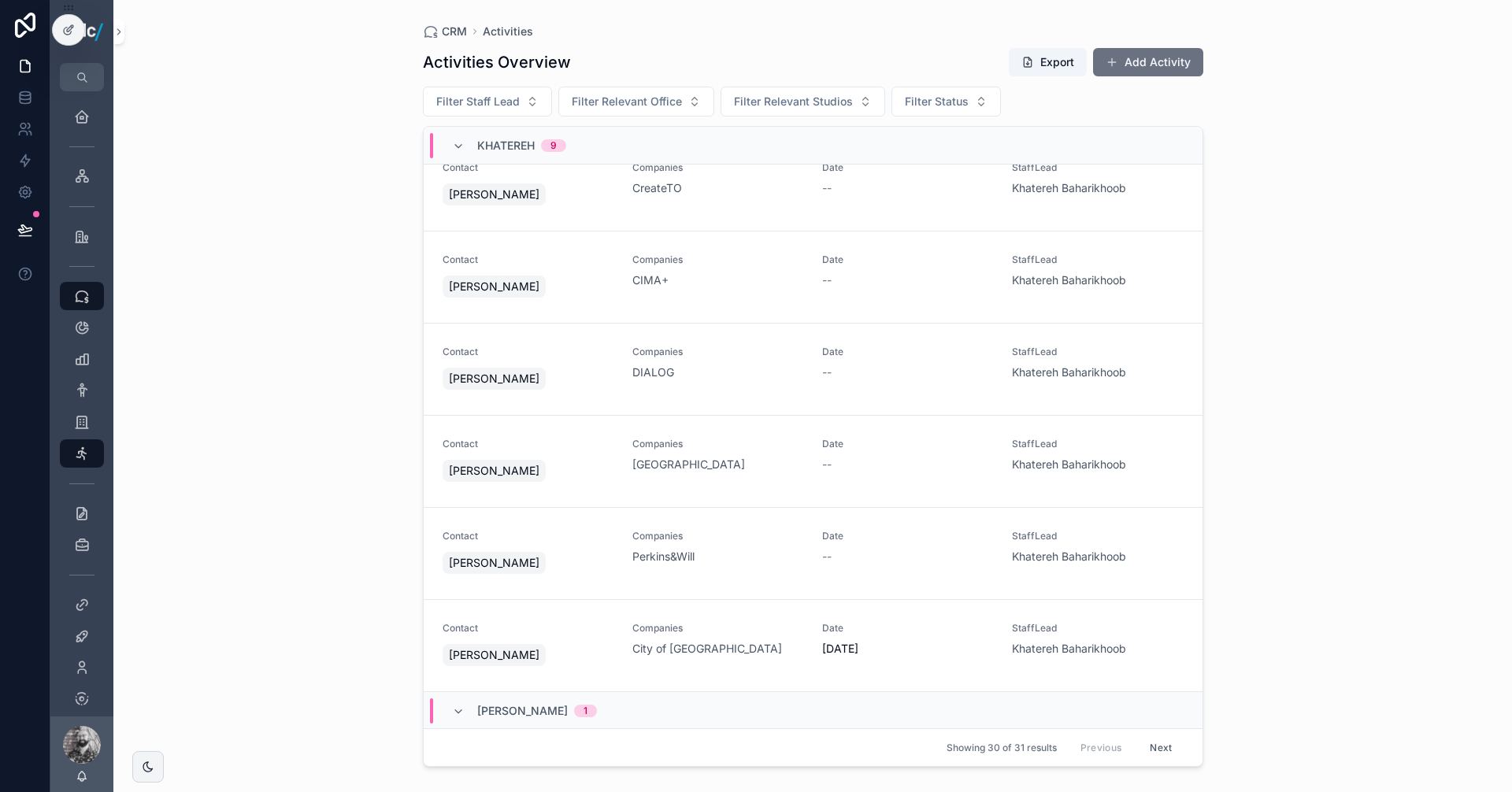
click at [739, 584] on link "Contact [PERSON_NAME] Companies Perkins&Will Date -- StaffLead Khatereh Baharik…" at bounding box center [813, 553] width 778 height 92
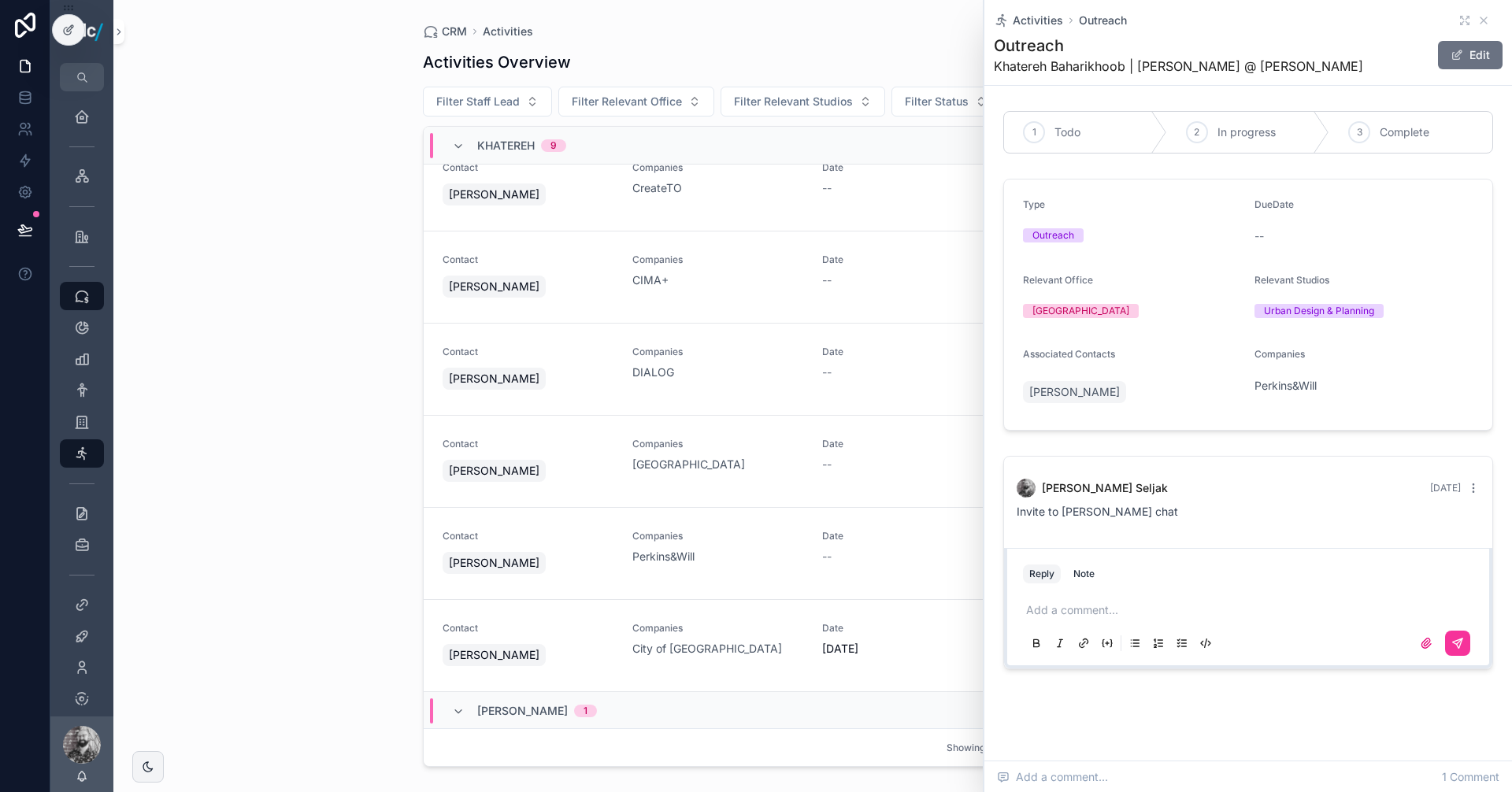
click at [516, 31] on span "Activities" at bounding box center [508, 32] width 50 height 16
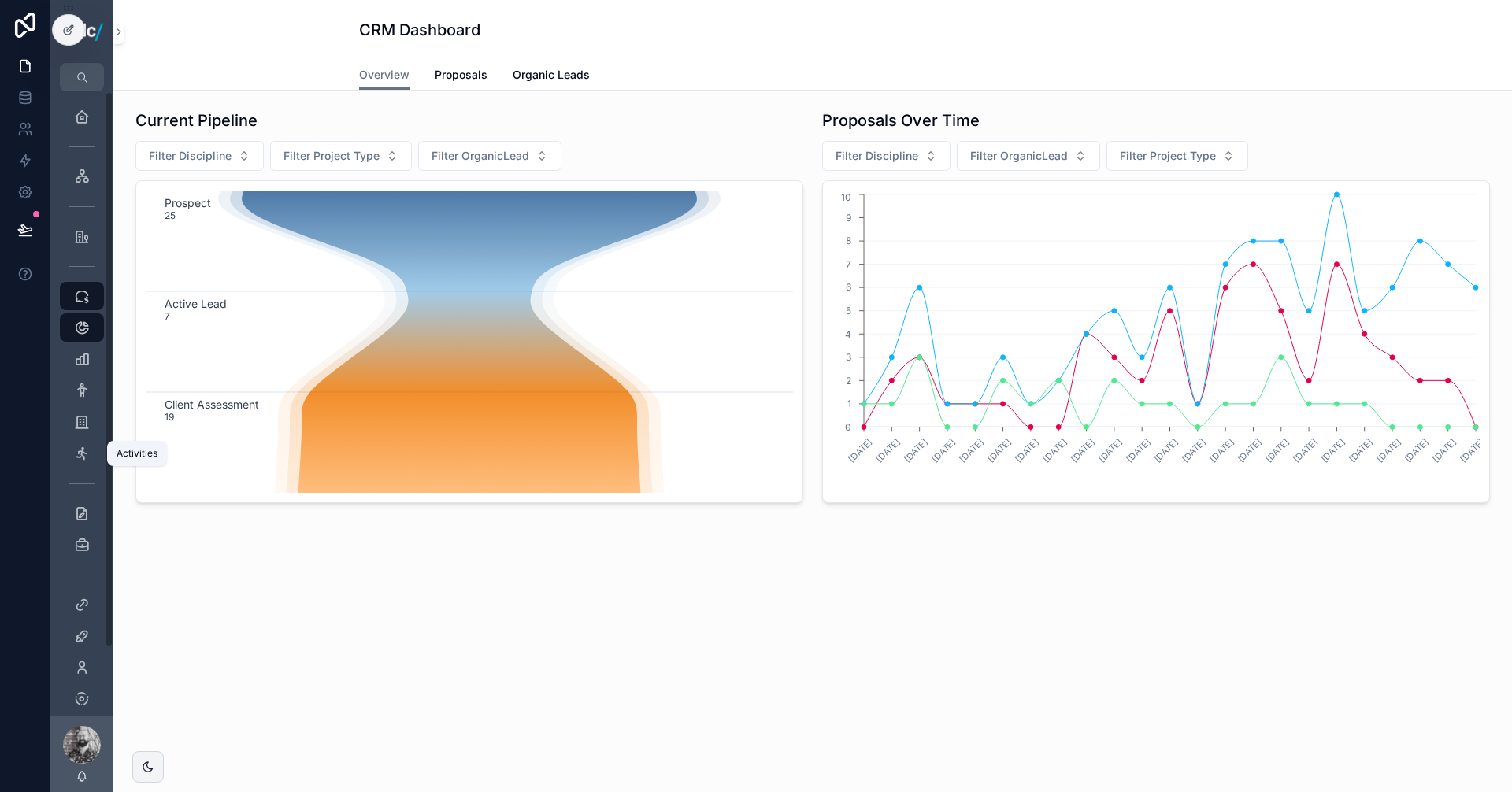
click at [73, 455] on div "Activities" at bounding box center [82, 453] width 26 height 26
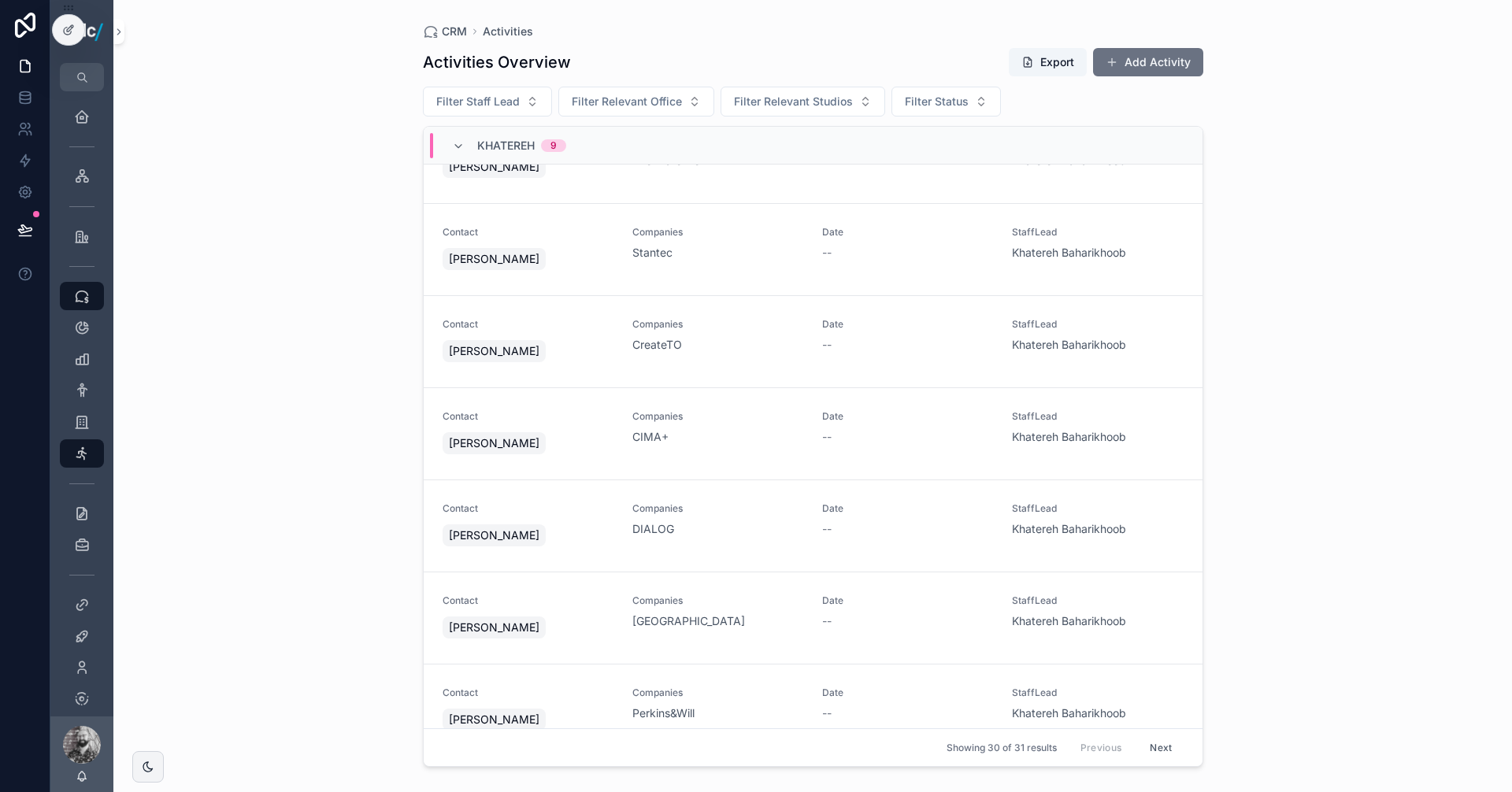
scroll to position [1495, 0]
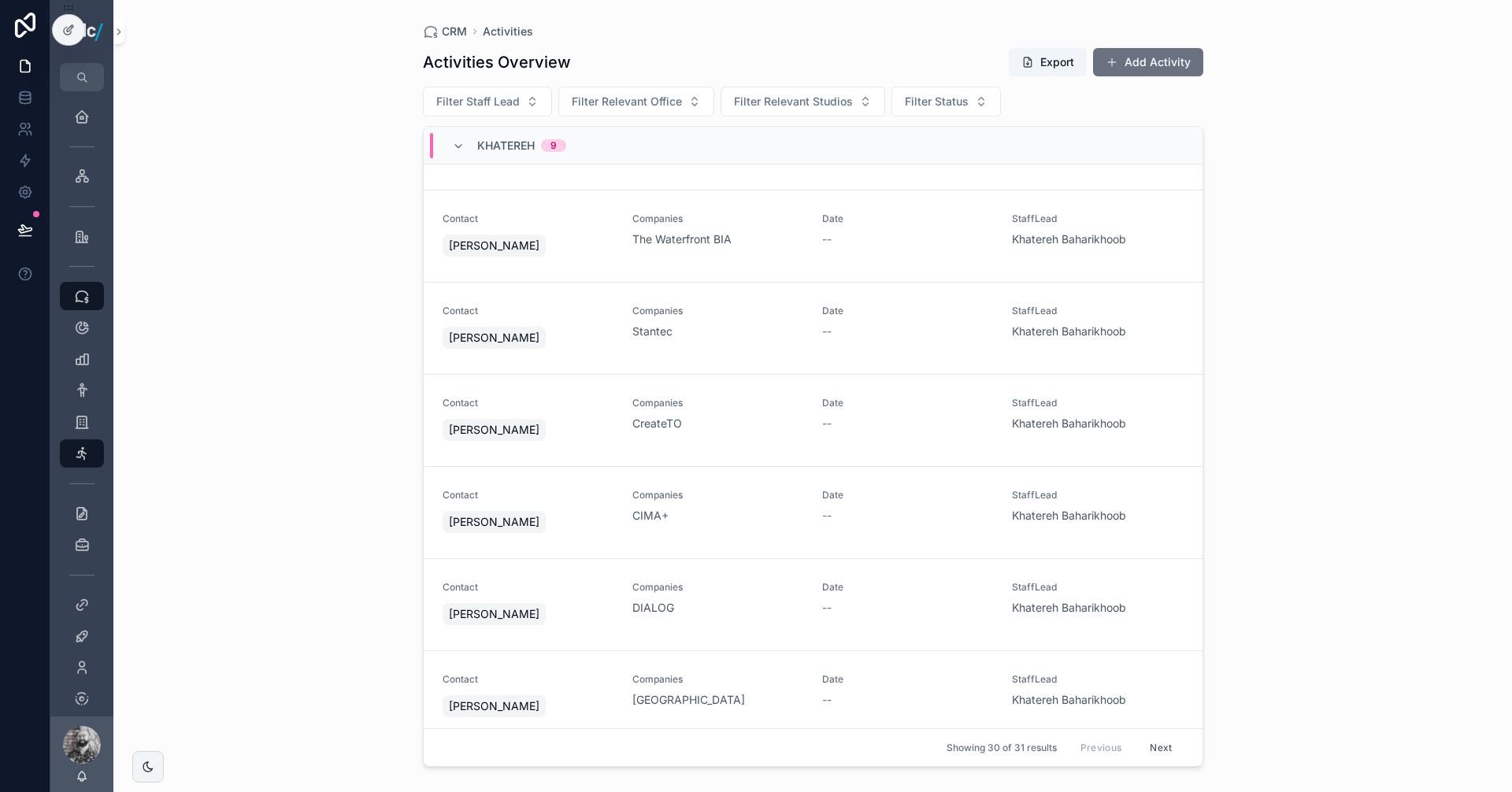
click at [759, 415] on div "Companies CreateTO" at bounding box center [718, 414] width 171 height 34
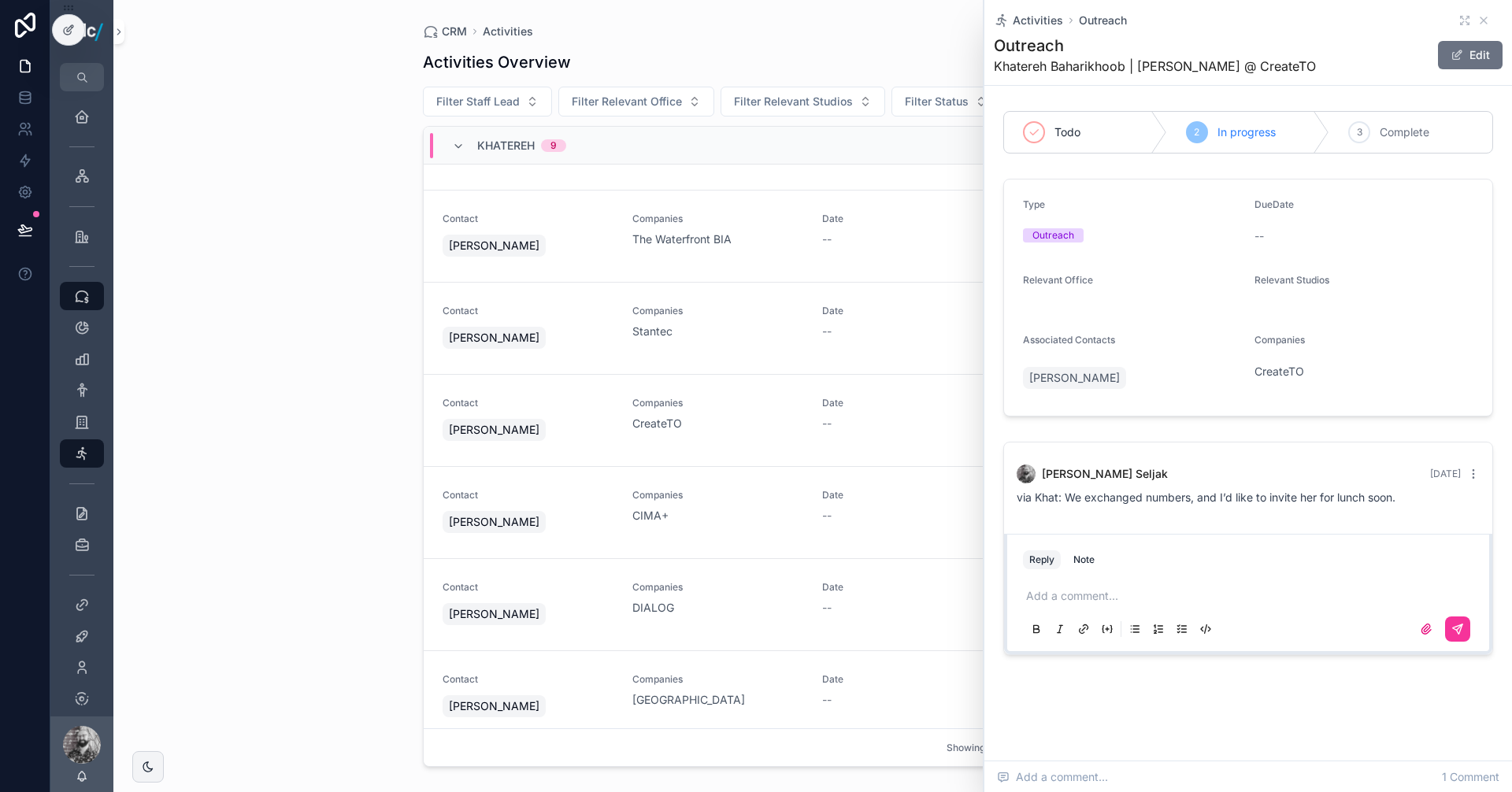
drag, startPoint x: 502, startPoint y: 34, endPoint x: 470, endPoint y: 33, distance: 32.0
click at [502, 34] on span "Activities" at bounding box center [508, 32] width 50 height 16
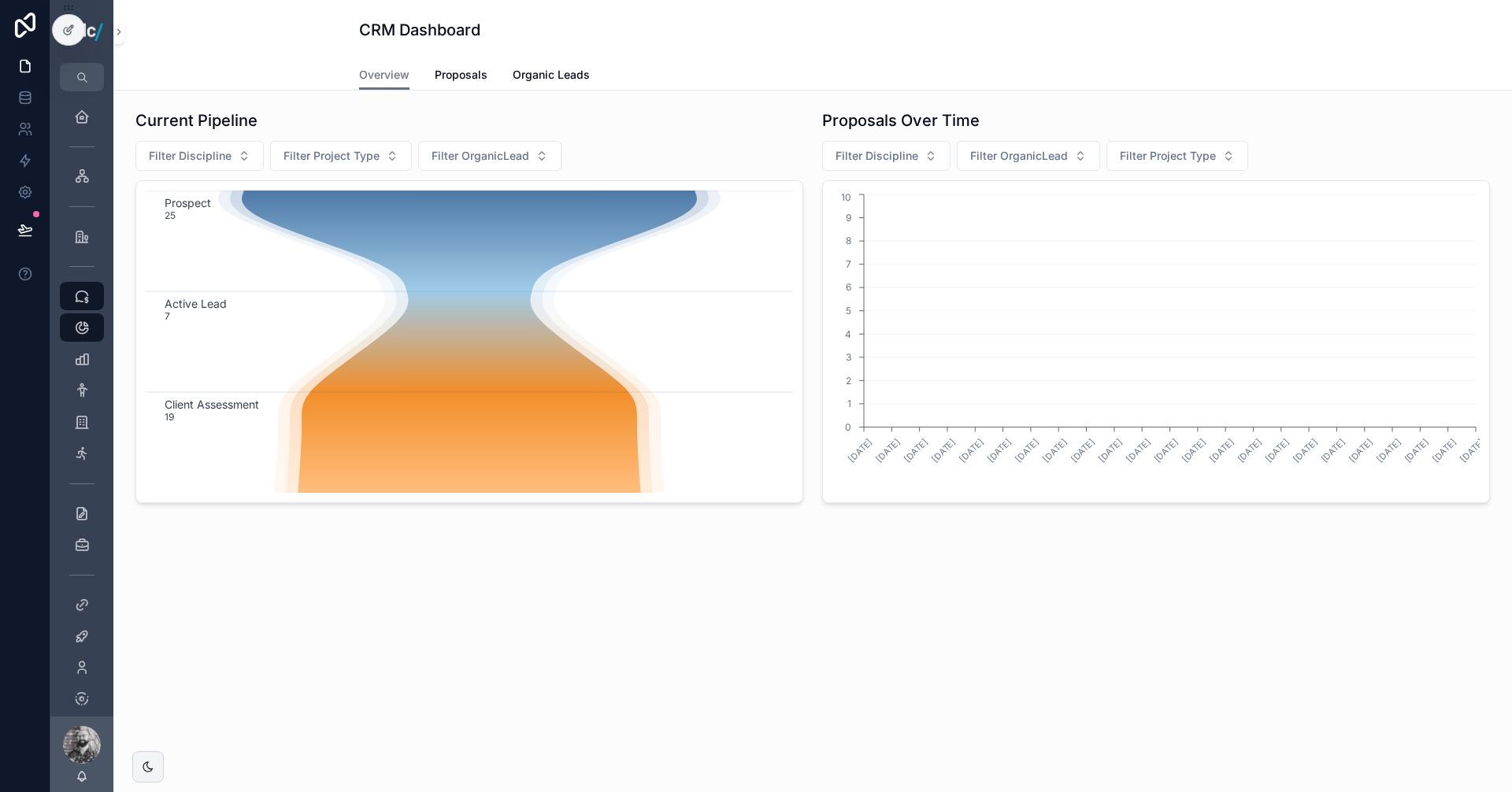
click at [456, 33] on h1 "CRM Dashboard" at bounding box center [420, 30] width 121 height 22
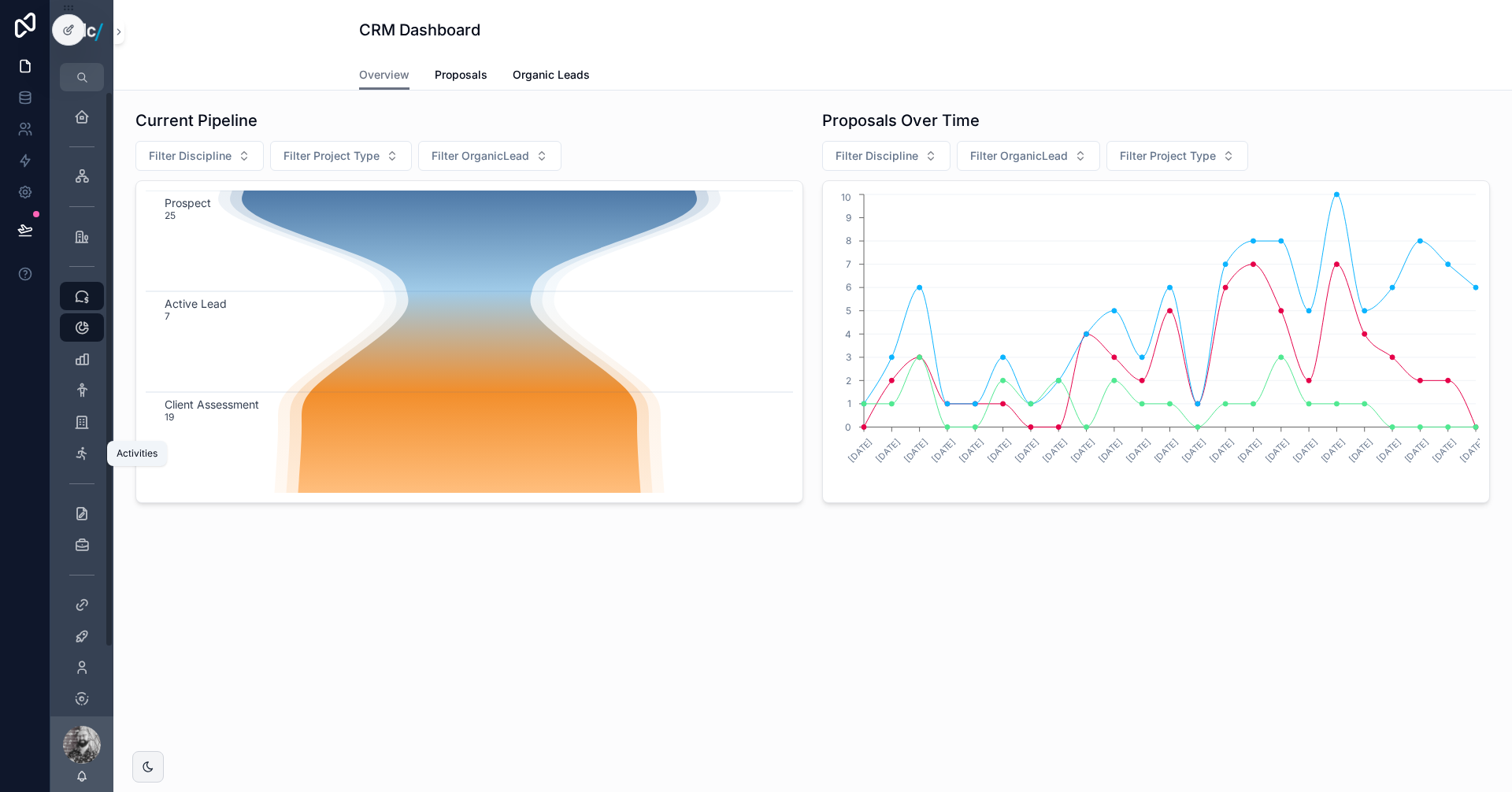
click at [76, 460] on icon "scrollable content" at bounding box center [82, 453] width 16 height 16
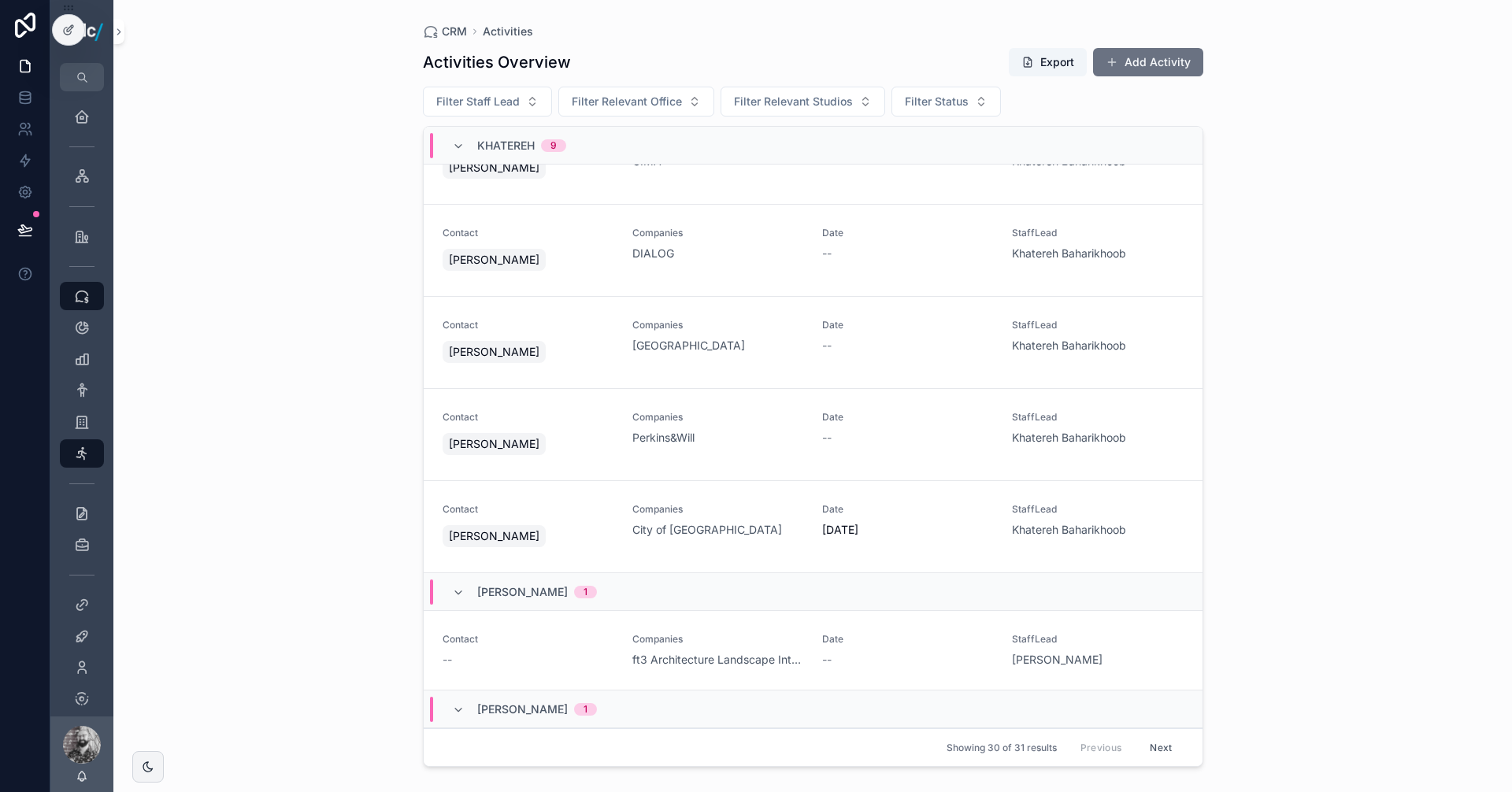
scroll to position [1691, 0]
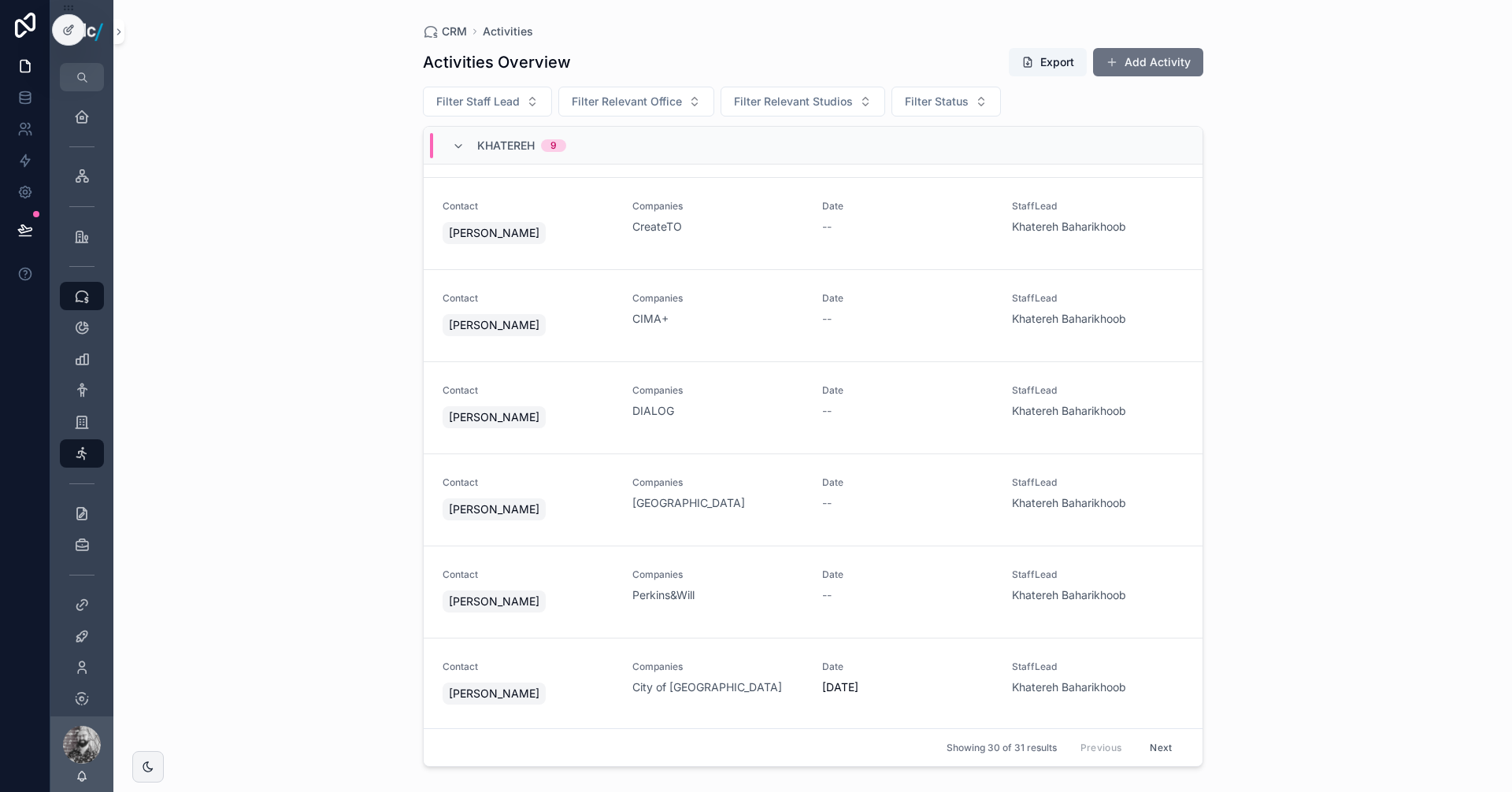
click at [932, 491] on div "Date --" at bounding box center [908, 493] width 171 height 34
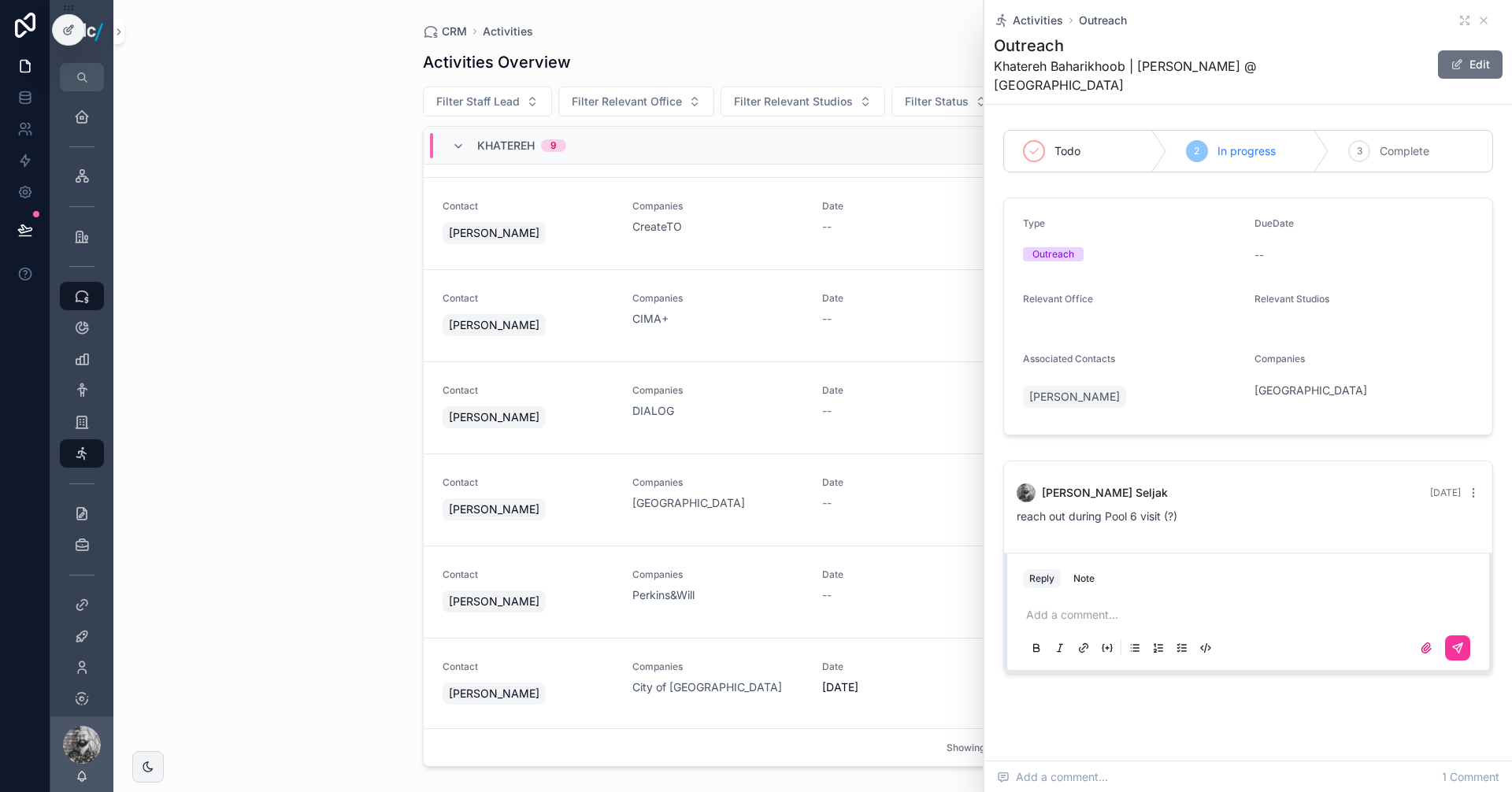
drag, startPoint x: 336, startPoint y: 475, endPoint x: 361, endPoint y: 530, distance: 60.4
click at [336, 475] on div "CRM Activities Activities Overview Export Add Activity Filter Staff Lead Filter…" at bounding box center [812, 396] width 1398 height 792
drag, startPoint x: 32, startPoint y: 214, endPoint x: 76, endPoint y: 224, distance: 45.1
click at [33, 214] on div at bounding box center [36, 214] width 6 height 6
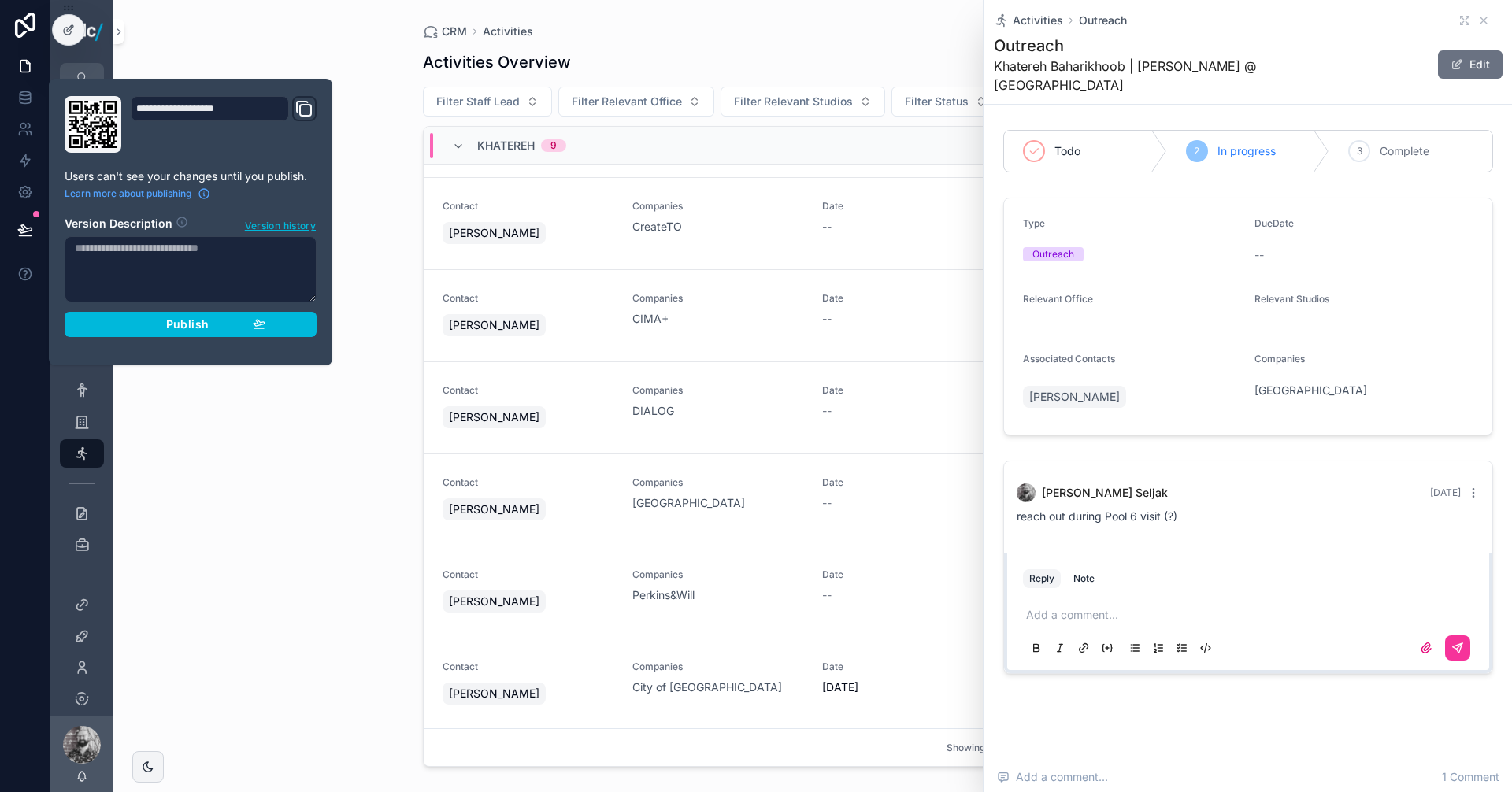
click at [216, 319] on div "Publish" at bounding box center [190, 324] width 149 height 14
